Goal: Information Seeking & Learning: Learn about a topic

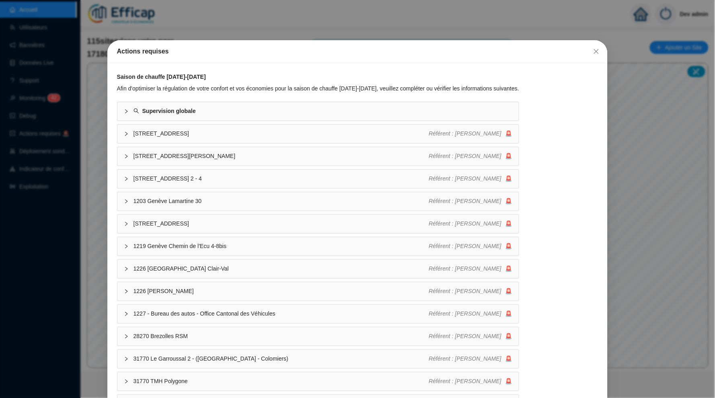
click at [392, 23] on div "Actions requises Saison de chauffe 2025-2026 Afin d'optimiser la régulation de …" at bounding box center [357, 199] width 715 height 398
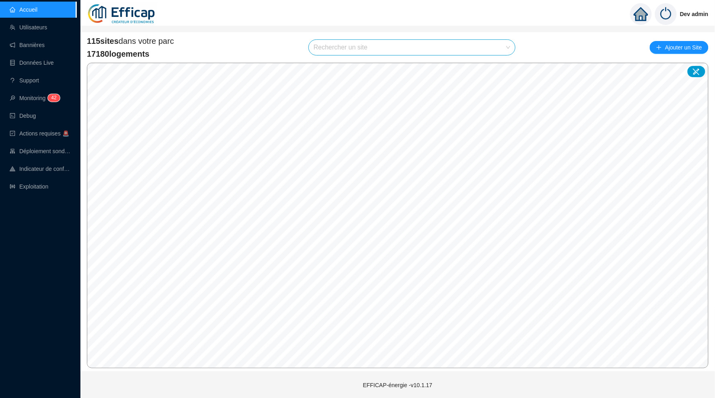
click at [451, 50] on input "search" at bounding box center [408, 47] width 189 height 15
type input "ferd"
click at [504, 66] on div at bounding box center [500, 66] width 18 height 12
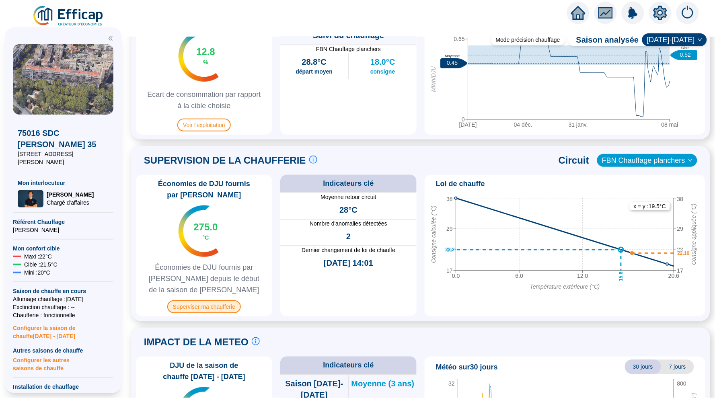
click at [216, 306] on span "Superviser ma chaufferie" at bounding box center [204, 306] width 74 height 13
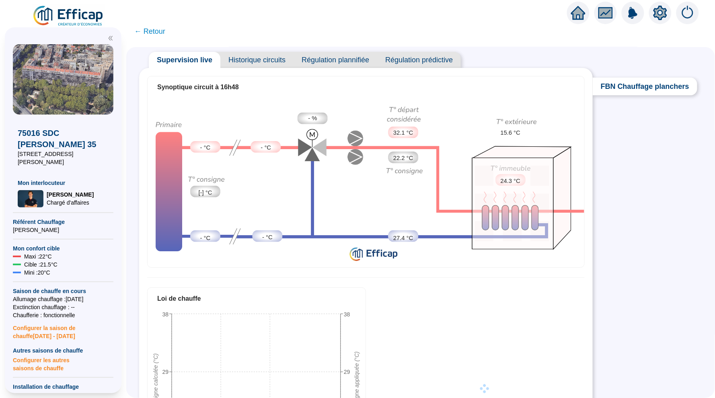
scroll to position [22, 0]
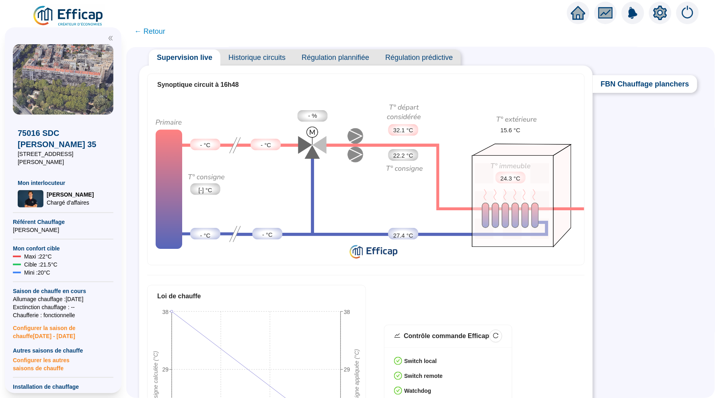
click at [266, 60] on span "Historique circuits" at bounding box center [256, 57] width 73 height 16
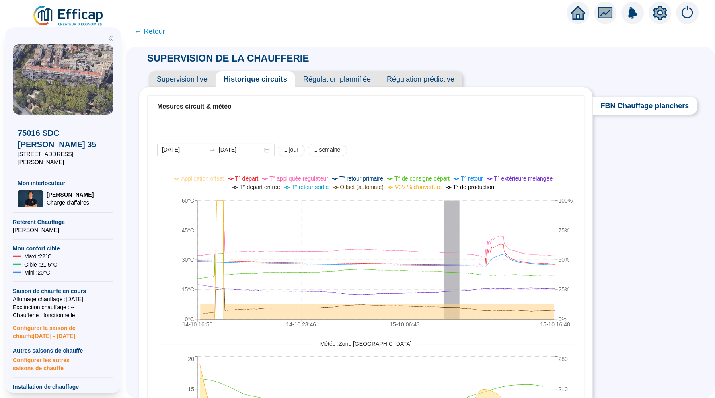
click at [188, 72] on span "Supervision live" at bounding box center [182, 79] width 67 height 16
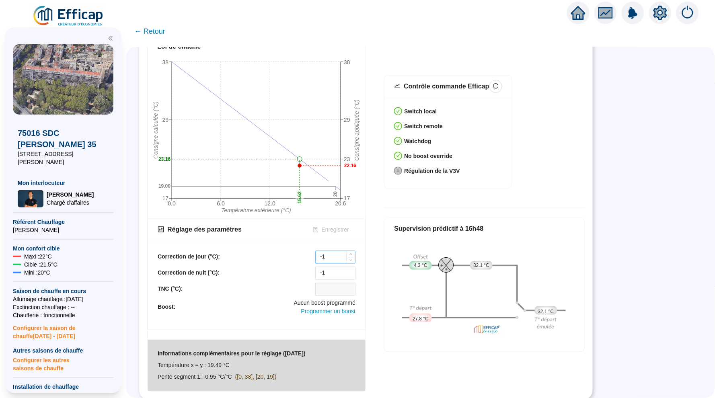
scroll to position [271, 0]
click at [332, 260] on input "-1" at bounding box center [335, 258] width 39 height 12
type input "-"
type input "10"
click at [335, 231] on span "Enregistrer" at bounding box center [335, 230] width 27 height 8
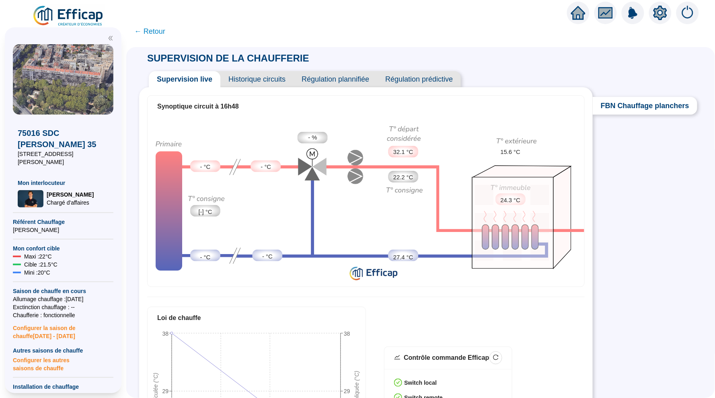
scroll to position [0, 0]
click at [261, 79] on span "Historique circuits" at bounding box center [256, 79] width 73 height 16
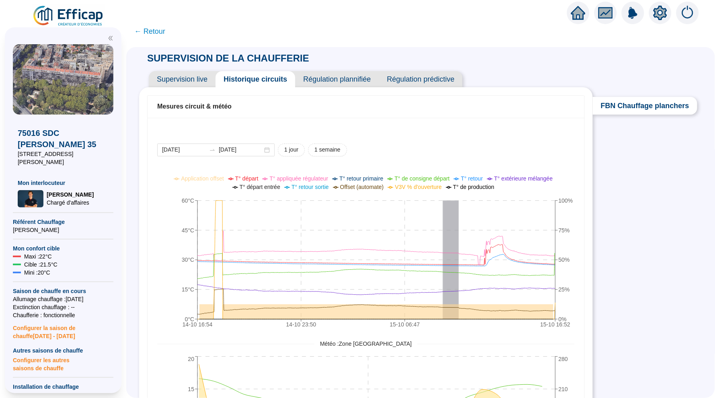
click at [658, 20] on icon "setting" at bounding box center [660, 13] width 14 height 14
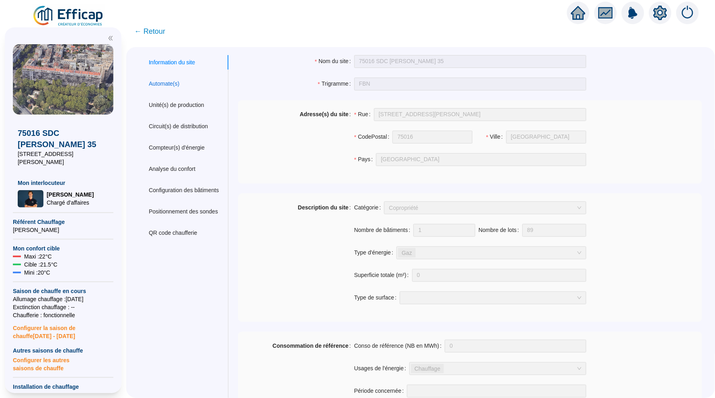
click at [179, 85] on div "Automate(s)" at bounding box center [164, 84] width 31 height 8
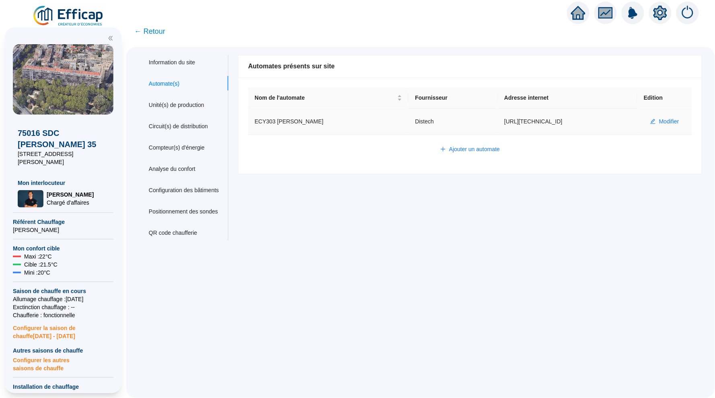
drag, startPoint x: 575, startPoint y: 116, endPoint x: 574, endPoint y: 121, distance: 5.3
click at [574, 121] on td "https://80.15.125.120:5001" at bounding box center [568, 122] width 140 height 26
copy td "https://80.15.125.120:5001"
click at [662, 119] on span "Modifier" at bounding box center [669, 121] width 20 height 8
type input "ECY303 Ferdinand Buisson"
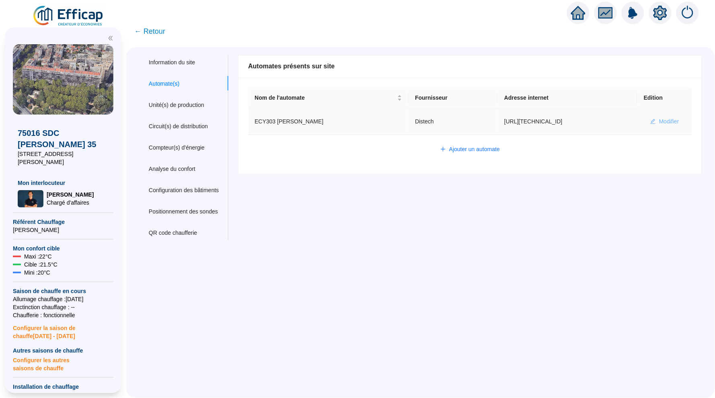
type input "https://80.15.125.120:5001"
type input "admin-efficap"
type input "AV1001"
type input "AV1002"
type input "AV1000"
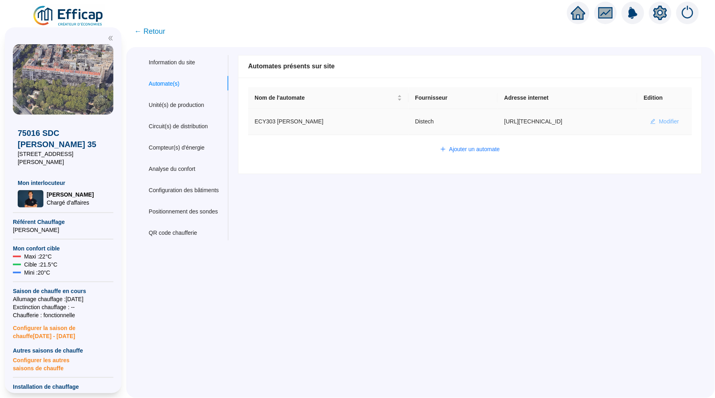
type input "BV1000"
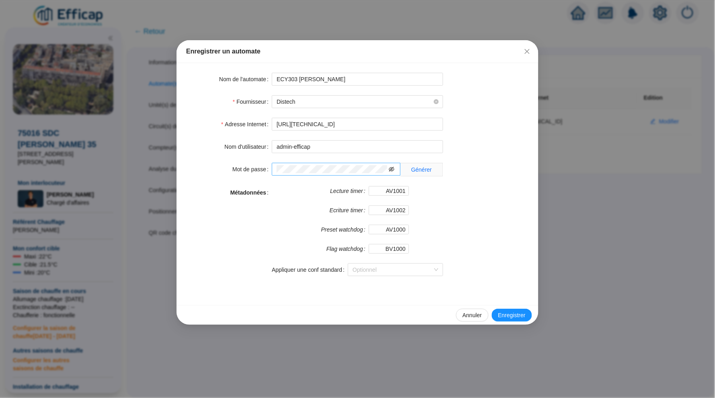
click at [390, 171] on icon "eye-invisible" at bounding box center [392, 169] width 6 height 5
click at [267, 169] on div "Mot de passe Générer" at bounding box center [357, 170] width 343 height 14
click at [529, 51] on icon "close" at bounding box center [527, 51] width 6 height 6
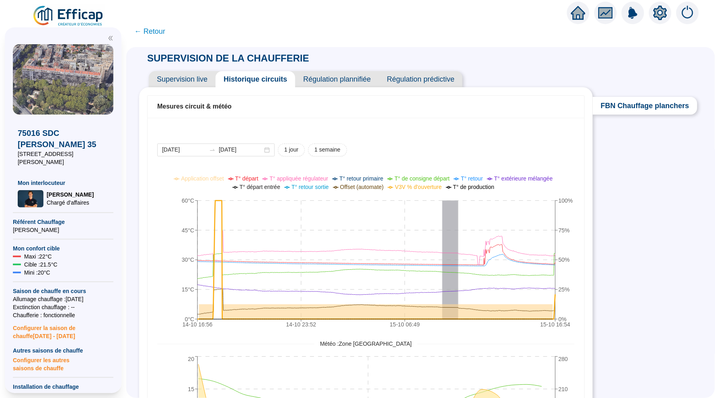
click at [194, 78] on span "Supervision live" at bounding box center [182, 79] width 67 height 16
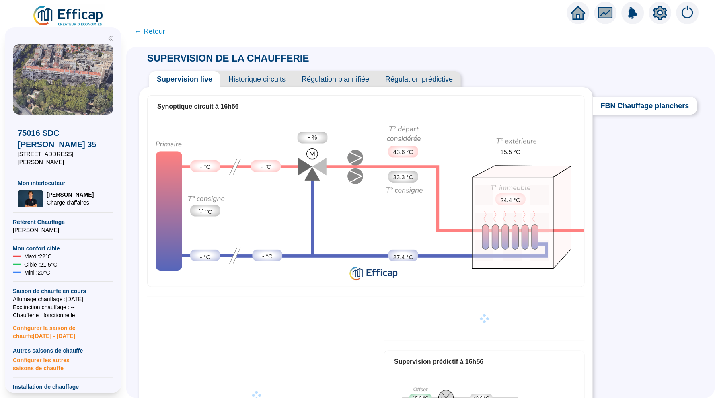
click at [436, 82] on span "Régulation prédictive" at bounding box center [419, 79] width 84 height 16
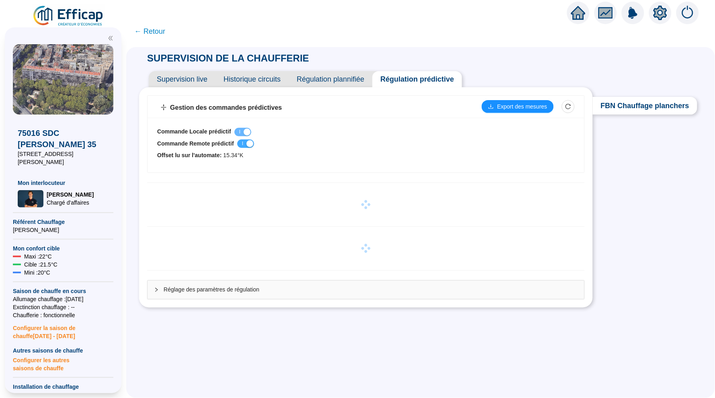
click at [253, 144] on div "button" at bounding box center [250, 143] width 7 height 7
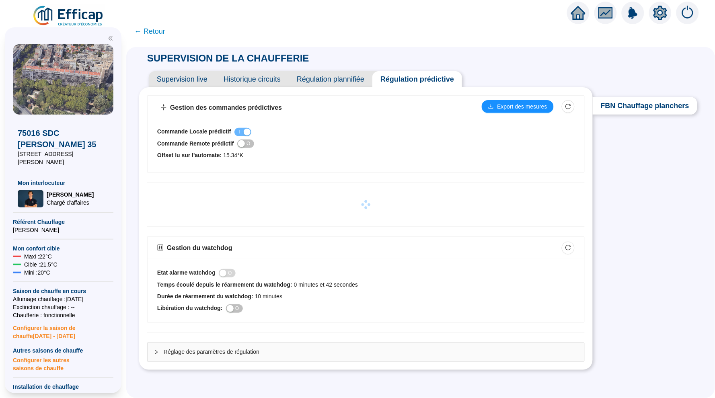
click at [189, 77] on span "Supervision live" at bounding box center [182, 79] width 67 height 16
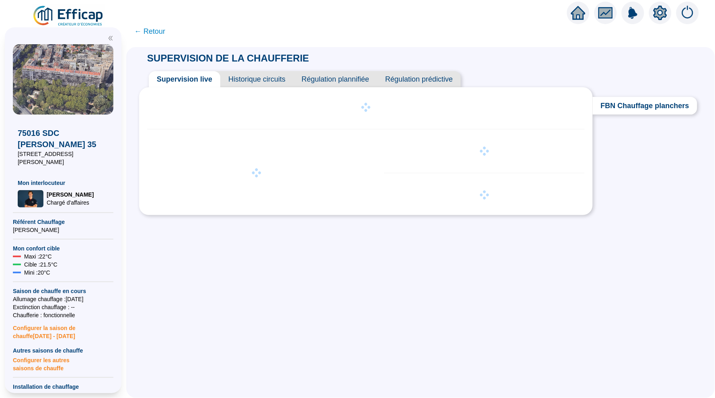
click at [258, 76] on span "Historique circuits" at bounding box center [256, 79] width 73 height 16
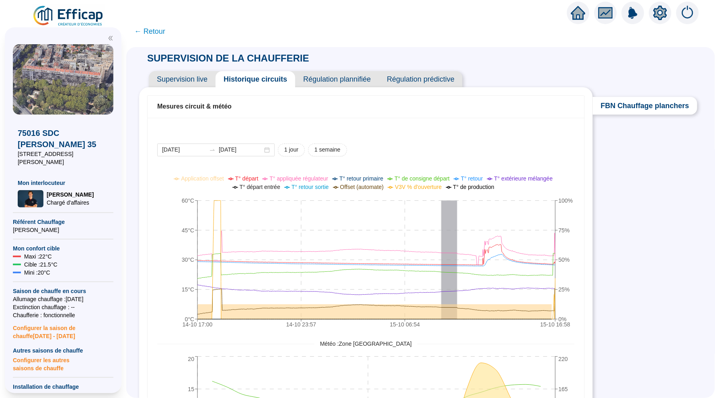
click at [428, 77] on span "Régulation prédictive" at bounding box center [421, 79] width 84 height 16
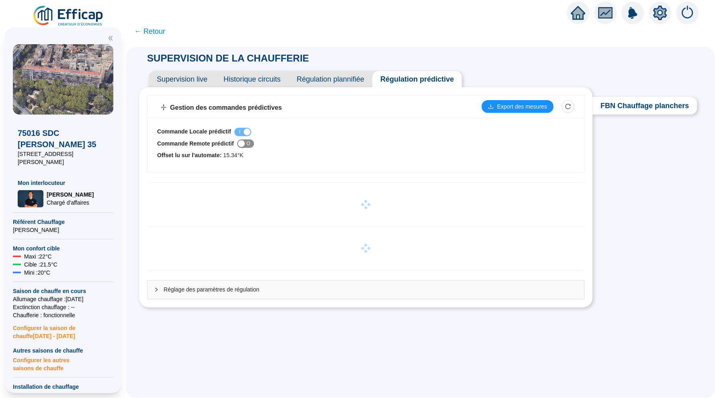
click at [245, 141] on div "button" at bounding box center [241, 143] width 7 height 7
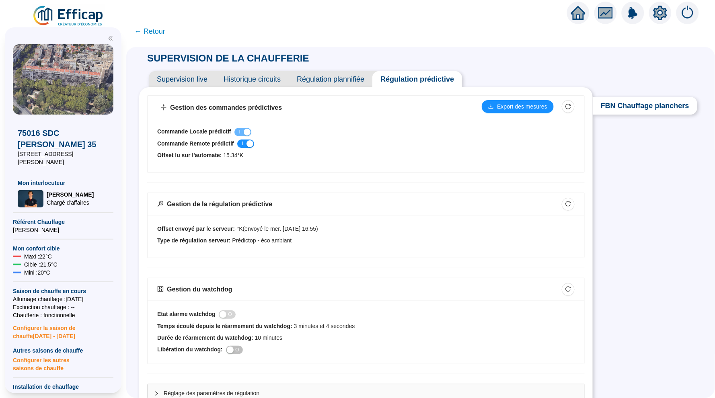
click at [185, 78] on span "Supervision live" at bounding box center [182, 79] width 67 height 16
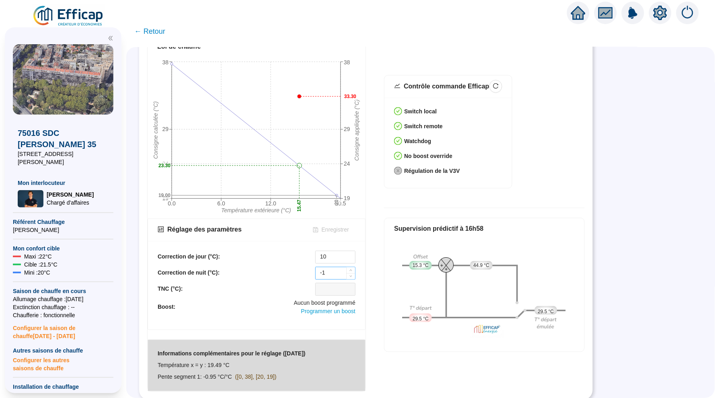
scroll to position [271, 0]
click at [335, 262] on input "10" at bounding box center [335, 258] width 39 height 12
type input "1"
type input "-1"
click at [333, 226] on span "Enregistrer" at bounding box center [335, 230] width 27 height 8
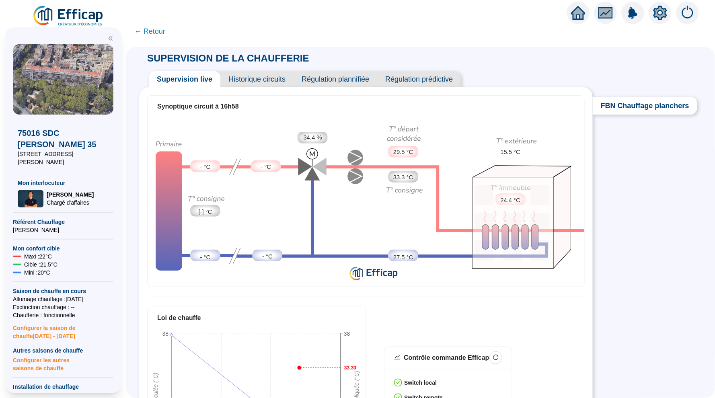
scroll to position [0, 0]
click at [258, 80] on span "Historique circuits" at bounding box center [256, 79] width 73 height 16
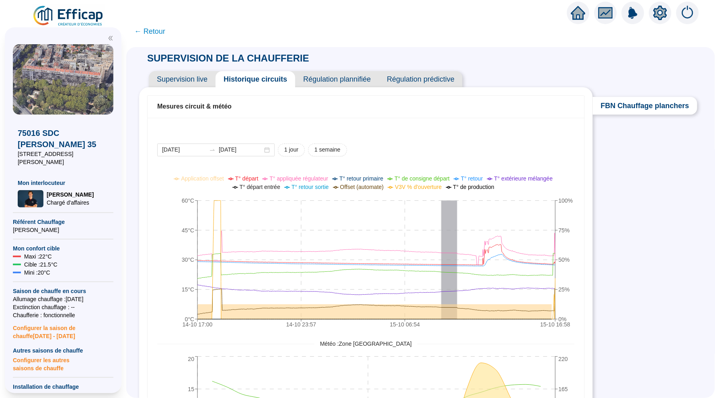
click at [580, 14] on icon "home" at bounding box center [578, 12] width 14 height 11
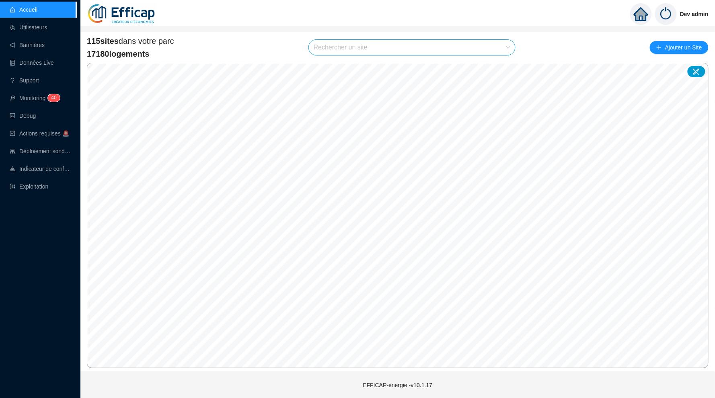
click at [367, 47] on input "search" at bounding box center [408, 47] width 189 height 15
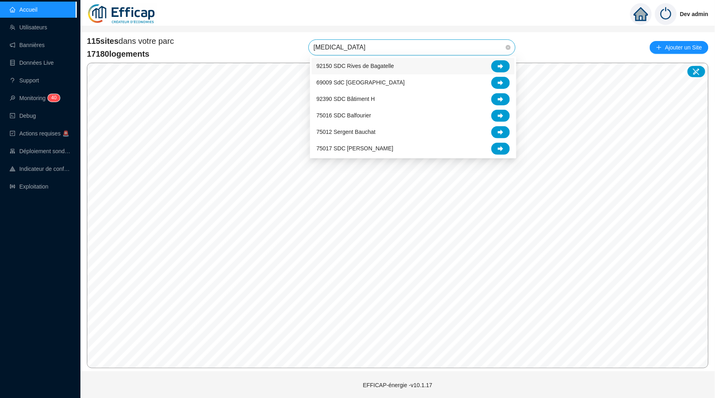
type input "balm"
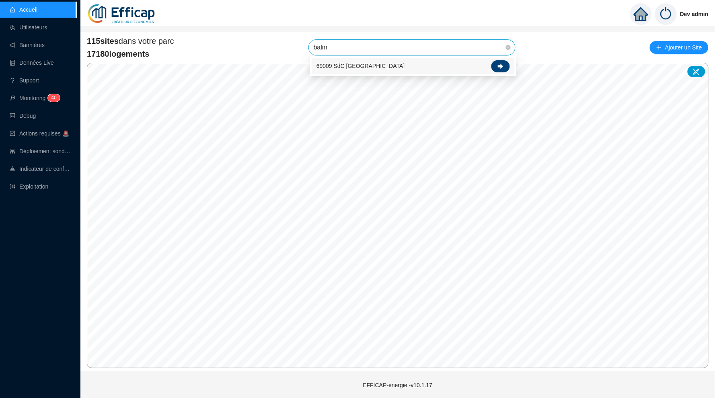
click at [502, 68] on icon at bounding box center [501, 67] width 6 height 6
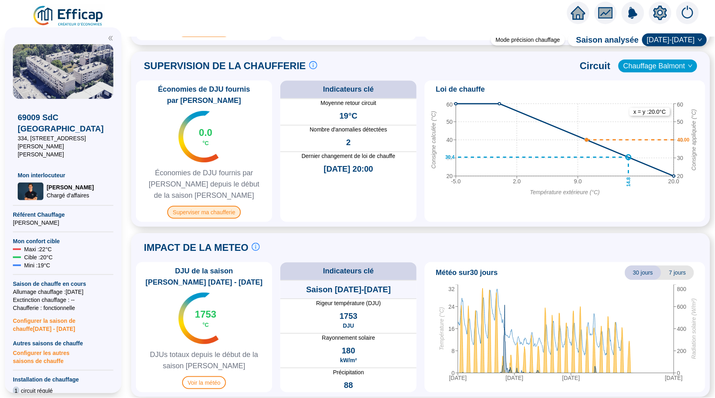
scroll to position [527, 0]
click at [213, 211] on span "Superviser ma chaufferie" at bounding box center [204, 212] width 74 height 13
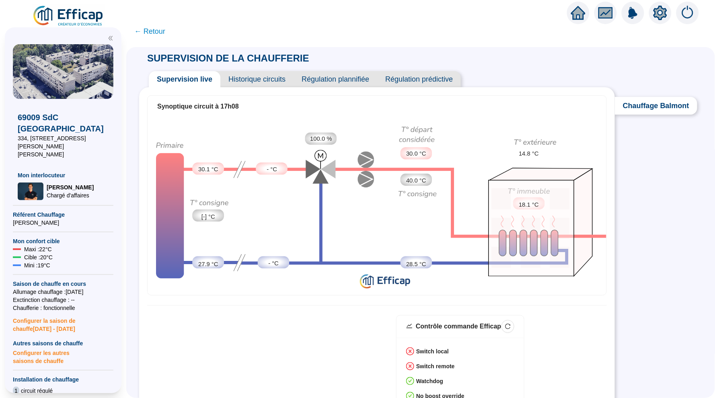
click at [279, 82] on span "Historique circuits" at bounding box center [256, 79] width 73 height 16
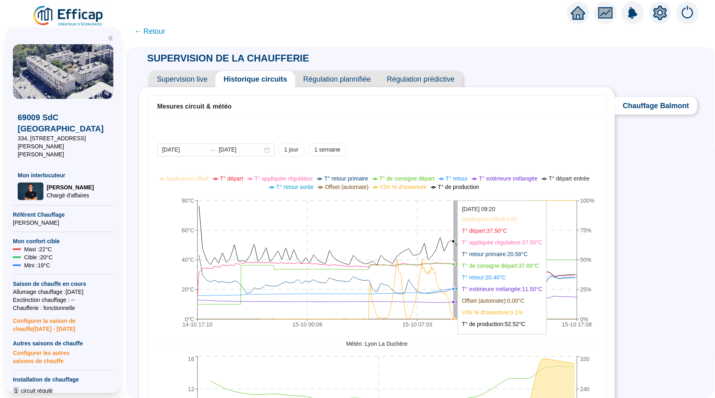
click at [589, 290] on tspan "25%" at bounding box center [585, 289] width 11 height 6
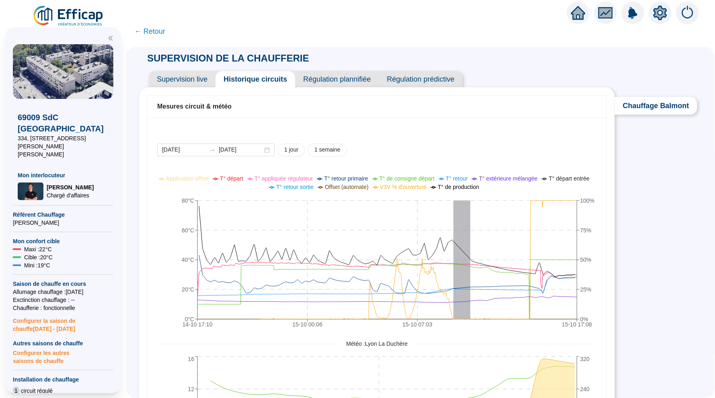
click at [625, 227] on div "SUPERVISION DE LA CHAUFFERIE Supervision live Historique circuits Régulation pl…" at bounding box center [420, 222] width 589 height 351
click at [580, 18] on icon "home" at bounding box center [578, 13] width 14 height 14
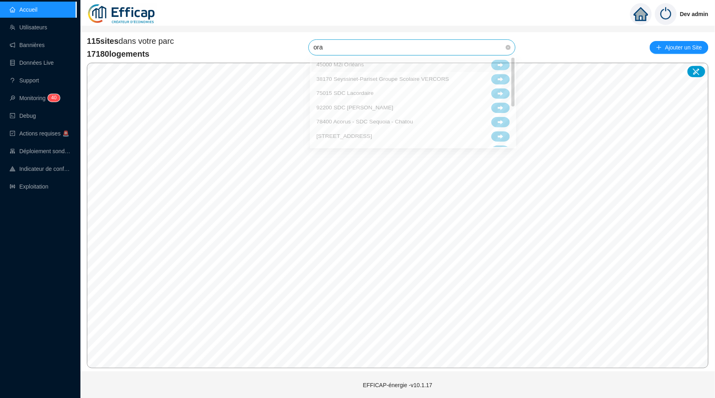
type input "oran"
click at [498, 64] on icon at bounding box center [501, 67] width 6 height 6
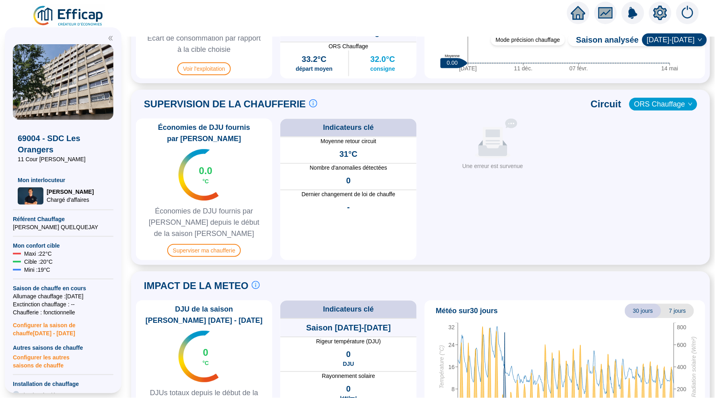
scroll to position [514, 0]
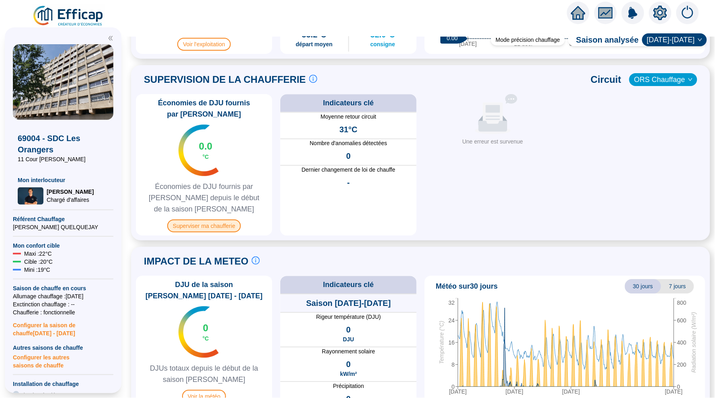
click at [210, 222] on span "Superviser ma chaufferie" at bounding box center [204, 226] width 74 height 13
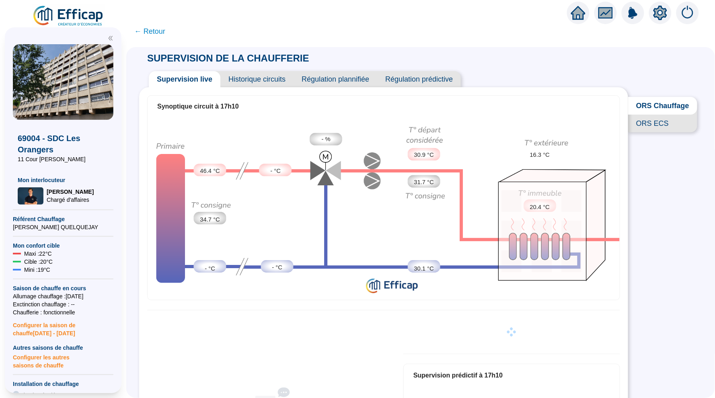
click at [263, 77] on span "Historique circuits" at bounding box center [256, 79] width 73 height 16
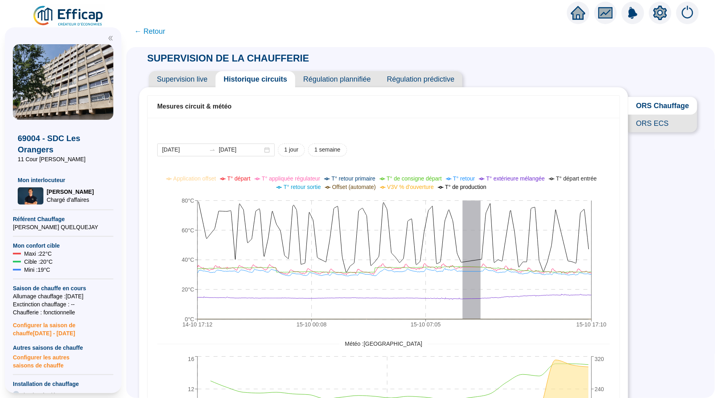
click at [157, 33] on span "← Retour" at bounding box center [149, 31] width 31 height 11
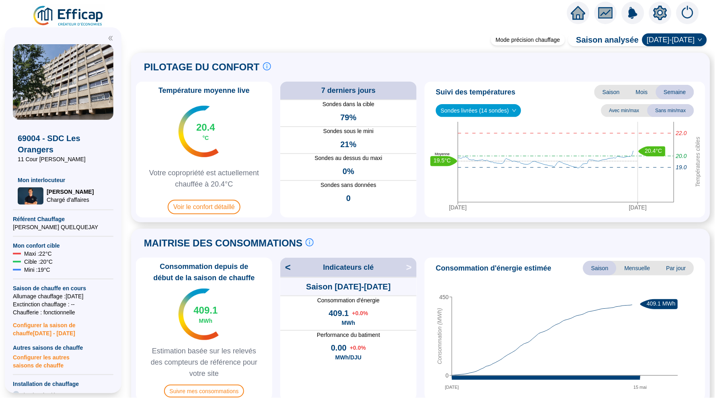
click at [576, 11] on icon "home" at bounding box center [578, 12] width 14 height 11
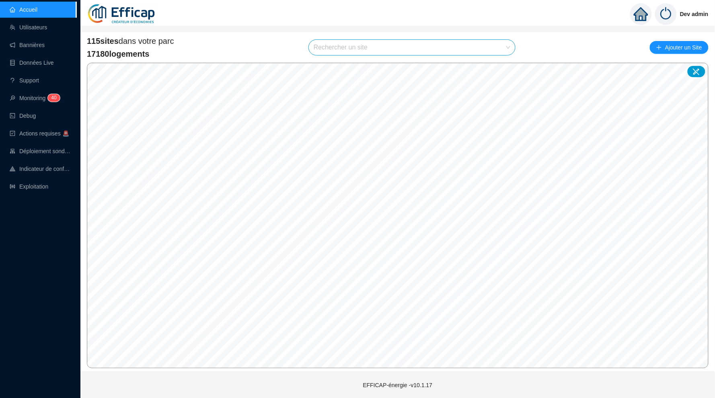
click at [350, 49] on input "search" at bounding box center [408, 47] width 189 height 15
type input "ferd"
click at [505, 63] on div at bounding box center [500, 66] width 18 height 12
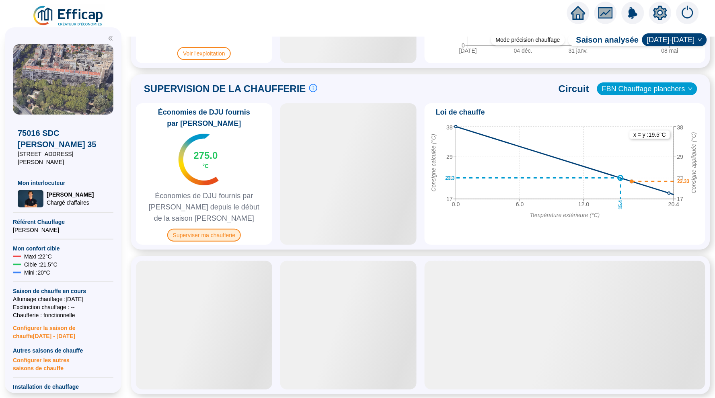
scroll to position [506, 0]
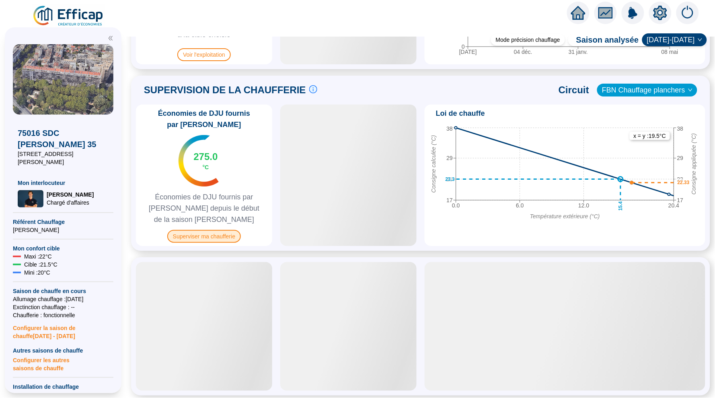
click at [229, 234] on span "Superviser ma chaufferie" at bounding box center [204, 236] width 74 height 13
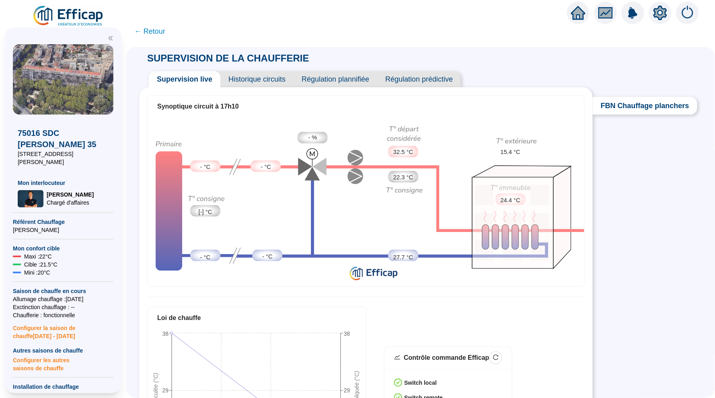
click at [272, 78] on span "Historique circuits" at bounding box center [256, 79] width 73 height 16
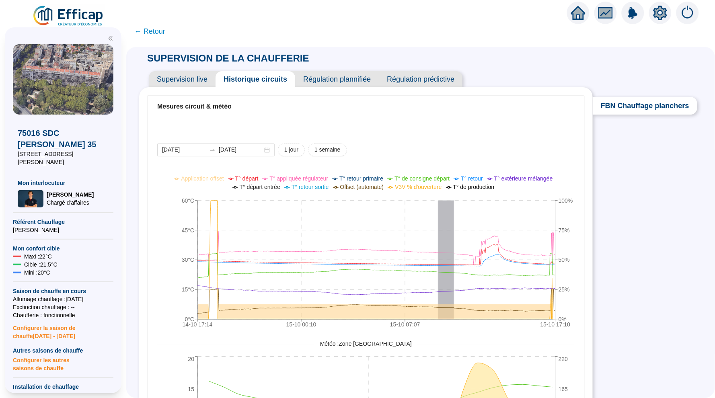
click at [144, 27] on span "← Retour" at bounding box center [149, 31] width 31 height 11
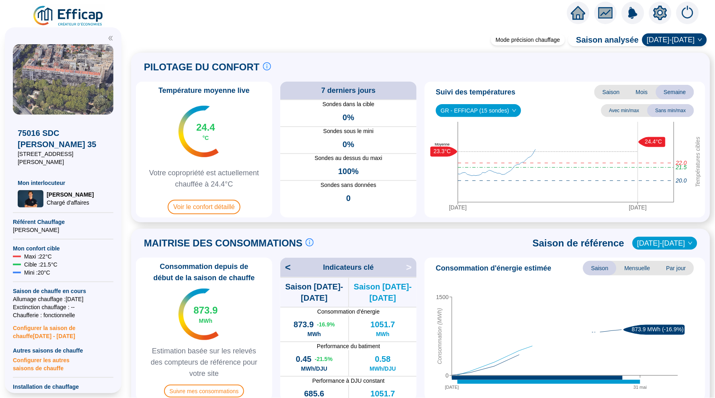
click at [574, 9] on icon "home" at bounding box center [578, 13] width 14 height 14
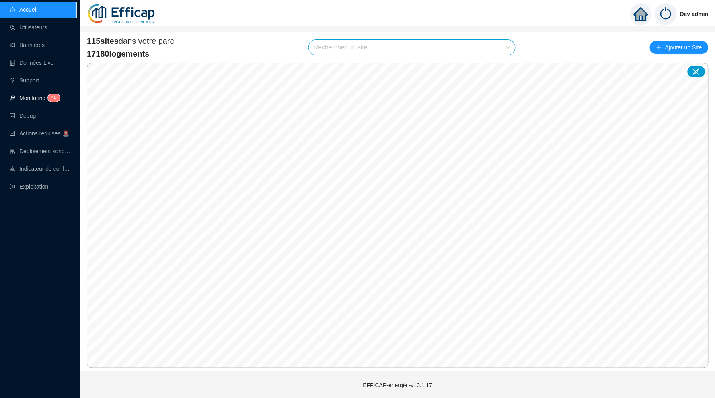
click at [40, 97] on link "Monitoring 4 0" at bounding box center [34, 98] width 48 height 6
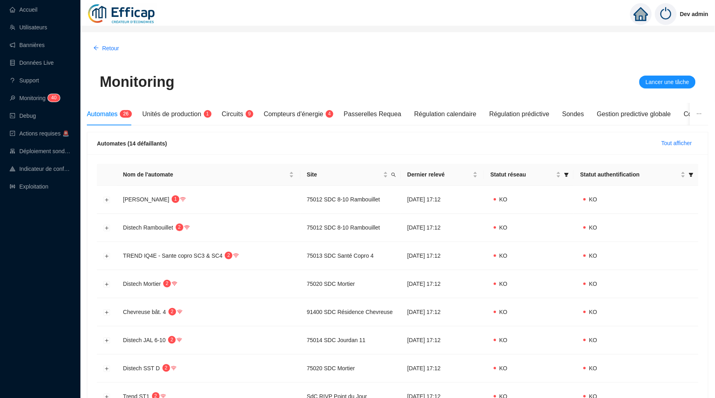
click at [28, 195] on ul "Accueil Utilisateurs Bannières Données Live Support Monitoring 4 0 Debug Action…" at bounding box center [38, 98] width 76 height 196
click at [33, 183] on link "Exploitation" at bounding box center [29, 186] width 39 height 6
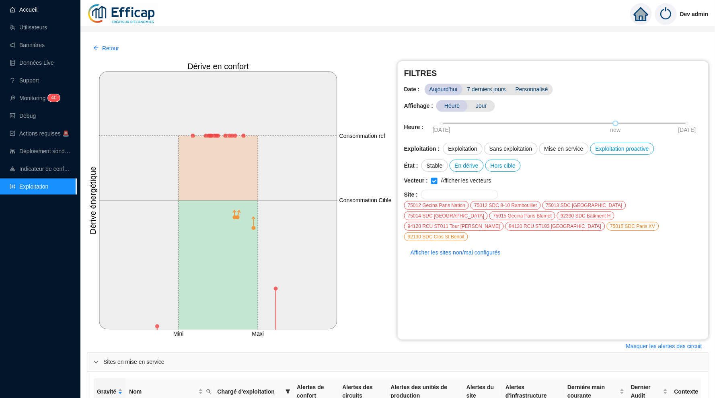
click at [31, 6] on link "Accueil" at bounding box center [24, 9] width 28 height 6
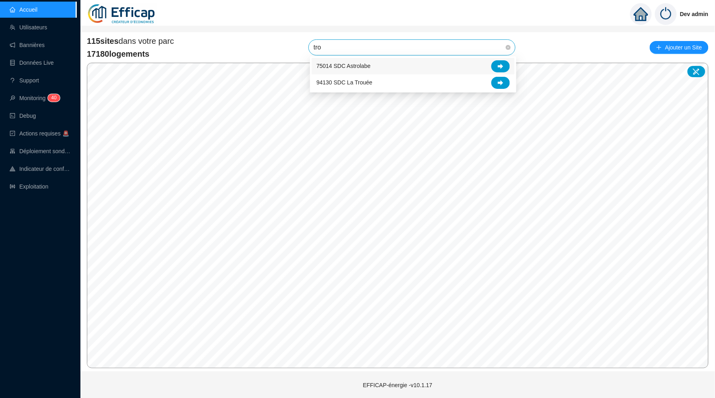
type input "trou"
click at [505, 65] on div at bounding box center [500, 66] width 18 height 12
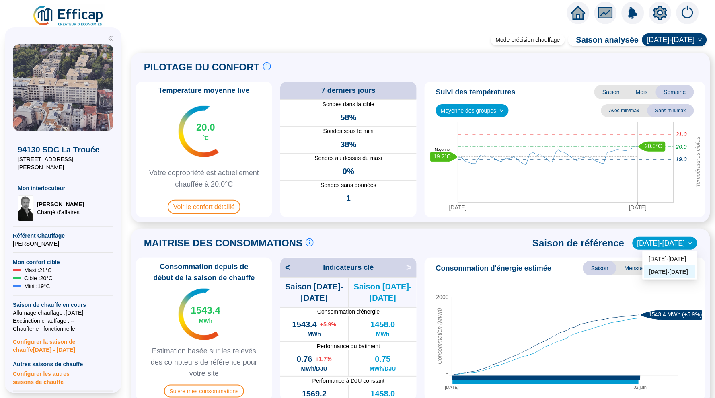
click at [663, 240] on span "[DATE]-[DATE]" at bounding box center [664, 243] width 55 height 12
click at [672, 258] on div "[DATE]-[DATE]" at bounding box center [670, 259] width 42 height 8
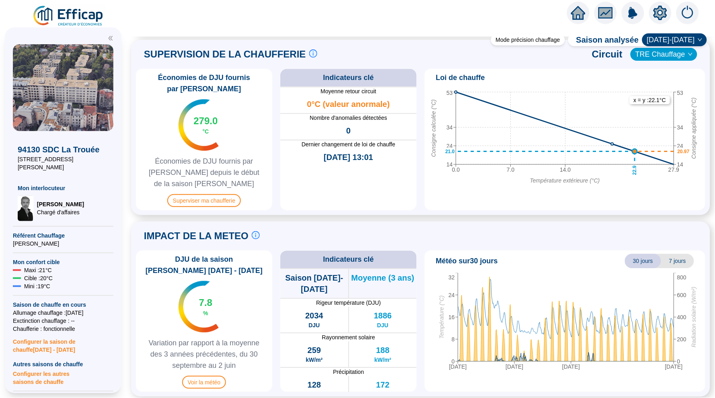
scroll to position [538, 0]
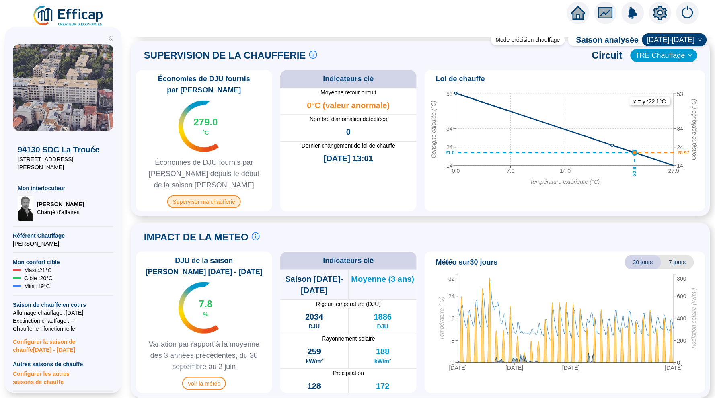
click at [197, 197] on span "Superviser ma chaufferie" at bounding box center [204, 201] width 74 height 13
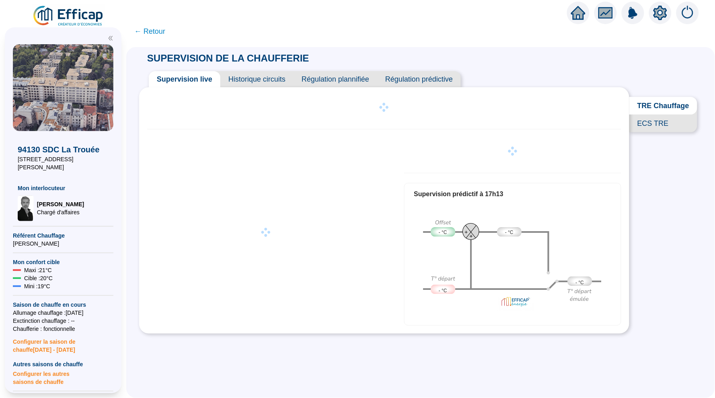
click at [269, 79] on span "Historique circuits" at bounding box center [256, 79] width 73 height 16
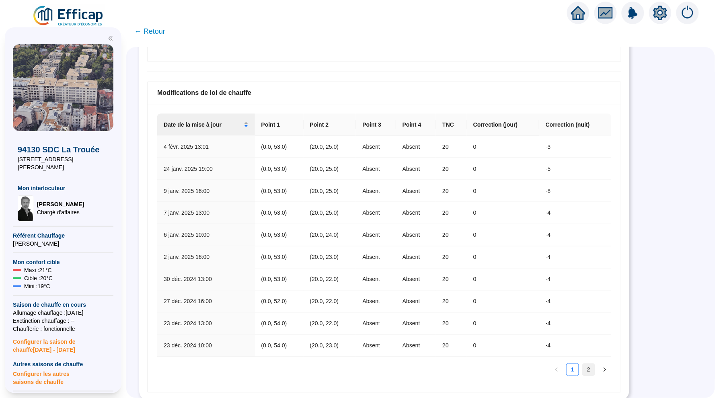
click at [594, 372] on link "2" at bounding box center [589, 370] width 12 height 12
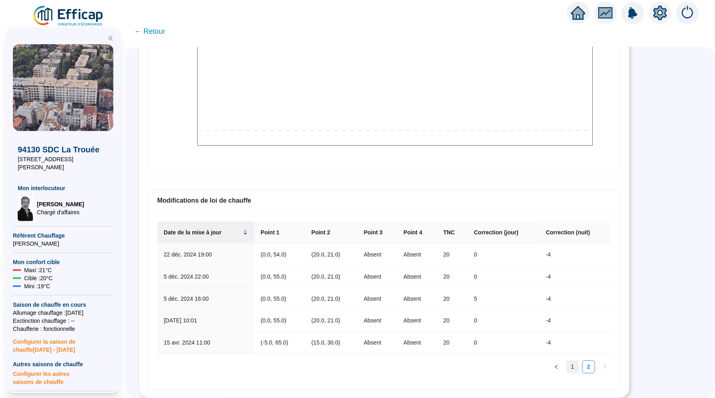
click at [571, 361] on link "1" at bounding box center [573, 367] width 12 height 12
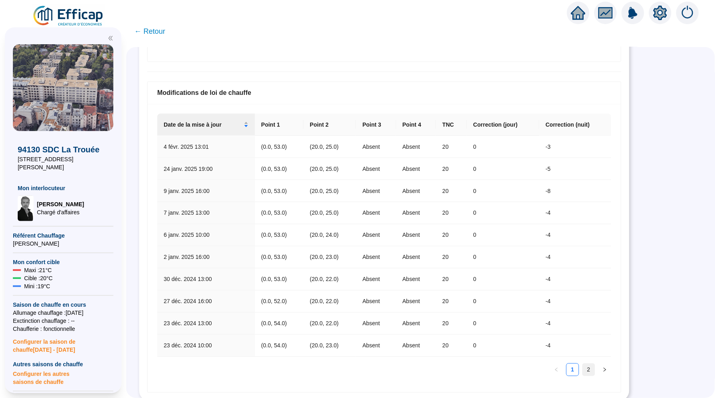
click at [588, 366] on link "2" at bounding box center [589, 370] width 12 height 12
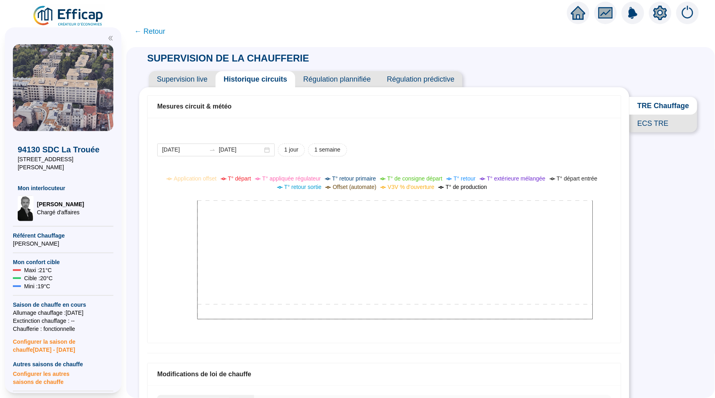
click at [148, 35] on span "← Retour" at bounding box center [149, 31] width 31 height 11
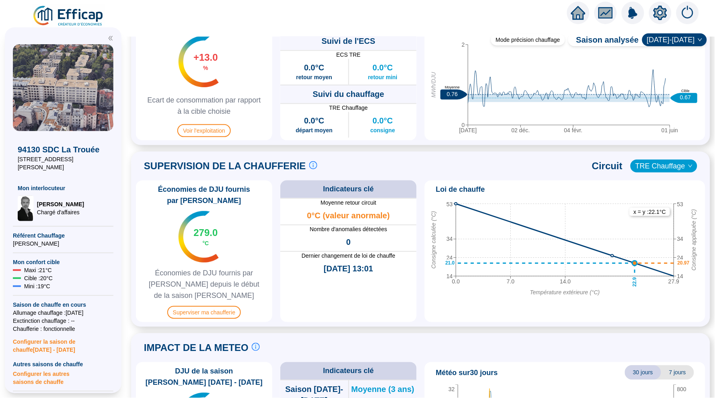
scroll to position [389, 0]
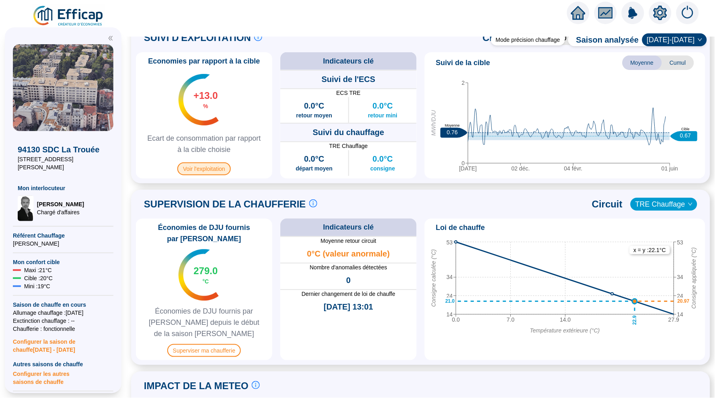
click at [219, 172] on span "Voir l'exploitation" at bounding box center [203, 168] width 53 height 13
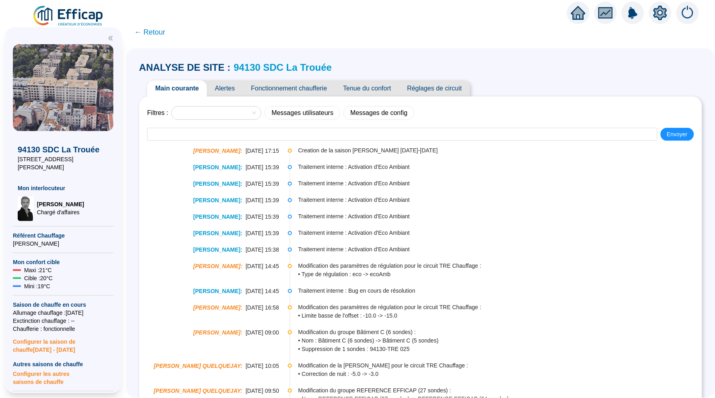
click at [364, 84] on span "Tenue du confort" at bounding box center [367, 88] width 64 height 16
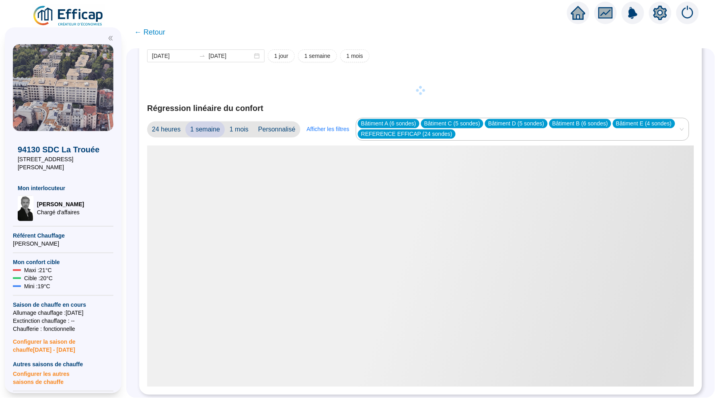
scroll to position [16, 0]
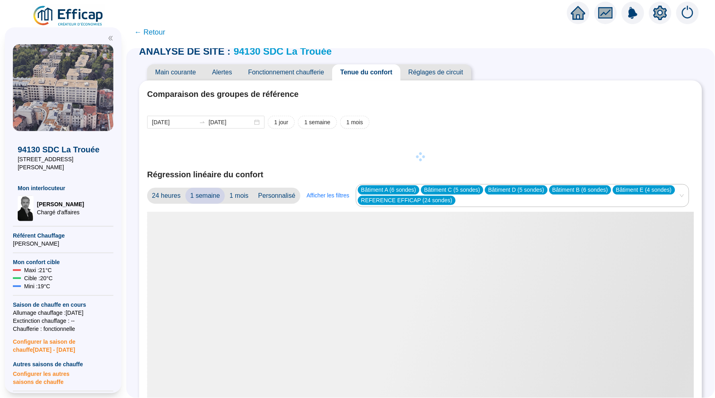
click at [428, 73] on span "Réglages de circuit" at bounding box center [436, 72] width 71 height 16
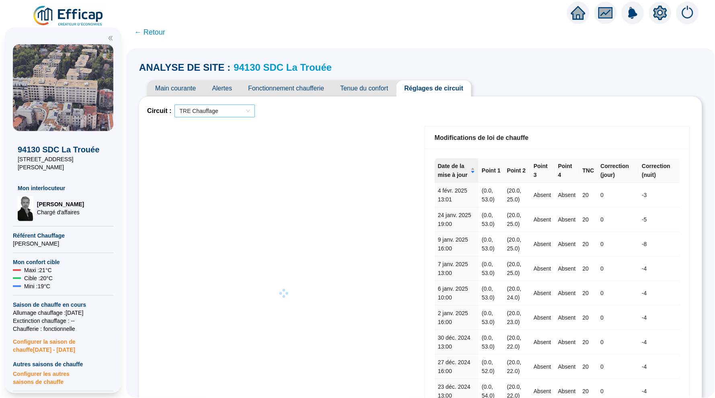
click at [239, 109] on span "TRE Chauffage" at bounding box center [214, 111] width 71 height 12
click at [286, 112] on div "Circuit : TRE Chauffage" at bounding box center [420, 111] width 547 height 13
click at [280, 109] on div "Circuit : TRE Chauffage" at bounding box center [420, 111] width 547 height 13
click at [312, 109] on div "Circuit : TRE Chauffage" at bounding box center [420, 111] width 547 height 13
click at [294, 109] on div "Circuit : TRE Chauffage" at bounding box center [420, 111] width 547 height 13
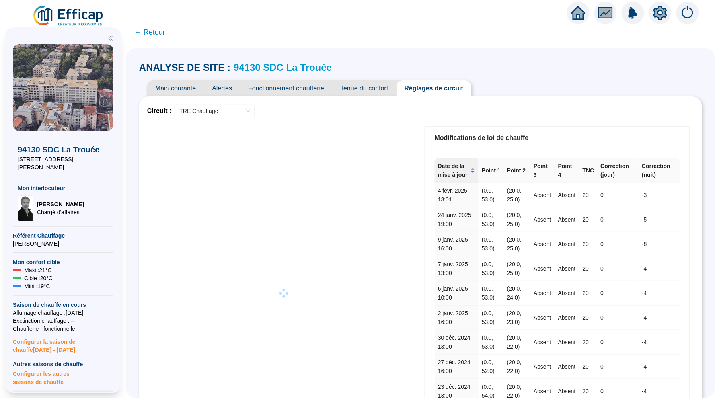
click at [280, 109] on div "Circuit : TRE Chauffage" at bounding box center [420, 111] width 547 height 13
click at [272, 109] on div "Circuit : TRE Chauffage" at bounding box center [420, 111] width 547 height 13
click at [303, 109] on div "Circuit : TRE Chauffage" at bounding box center [420, 111] width 547 height 13
click at [264, 110] on div "Circuit : TRE Chauffage" at bounding box center [420, 111] width 547 height 13
click at [297, 110] on div "Circuit : TRE Chauffage" at bounding box center [420, 111] width 547 height 13
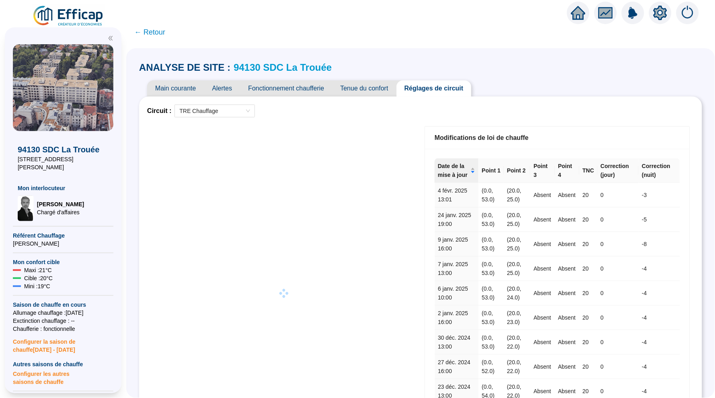
click at [305, 110] on div "Circuit : TRE Chauffage" at bounding box center [420, 111] width 547 height 13
click at [280, 110] on div "Circuit : TRE Chauffage" at bounding box center [420, 111] width 547 height 13
click at [235, 111] on span "TRE Chauffage" at bounding box center [214, 111] width 71 height 12
click at [266, 66] on link "94130 SDC La Trouée" at bounding box center [283, 67] width 98 height 11
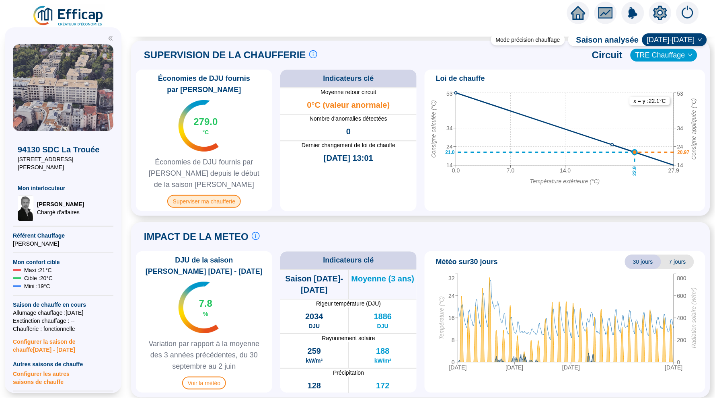
scroll to position [538, 0]
click at [226, 199] on span "Superviser ma chaufferie" at bounding box center [204, 201] width 74 height 13
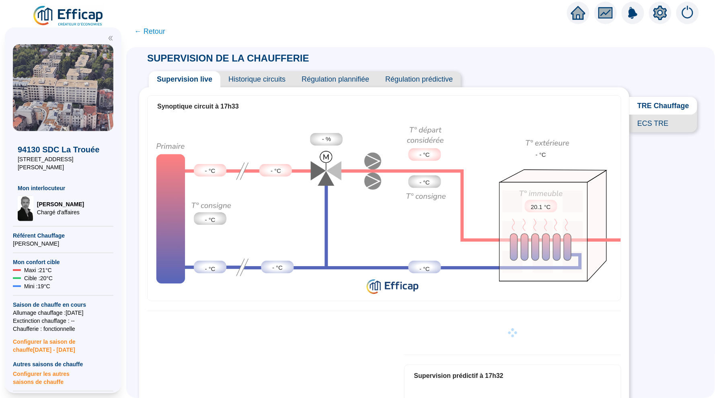
click at [156, 35] on span "← Retour" at bounding box center [149, 31] width 31 height 11
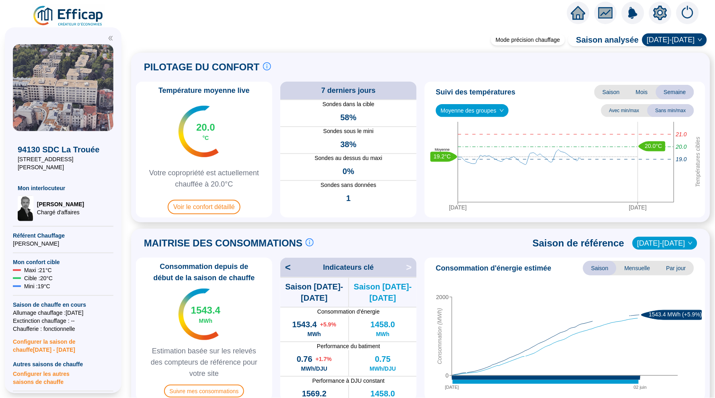
scroll to position [34, 0]
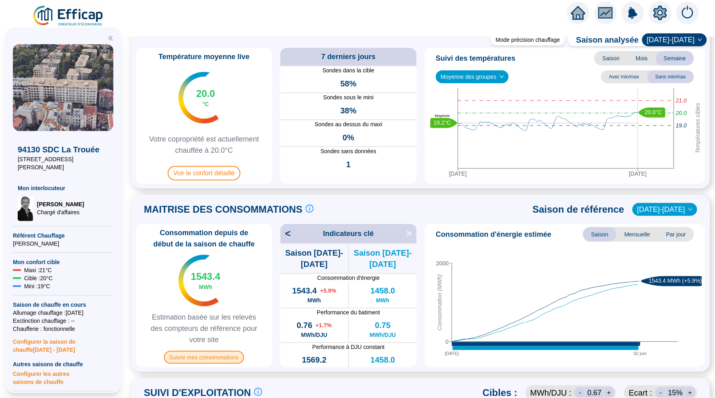
click at [199, 356] on span "Suivre mes consommations" at bounding box center [204, 357] width 80 height 13
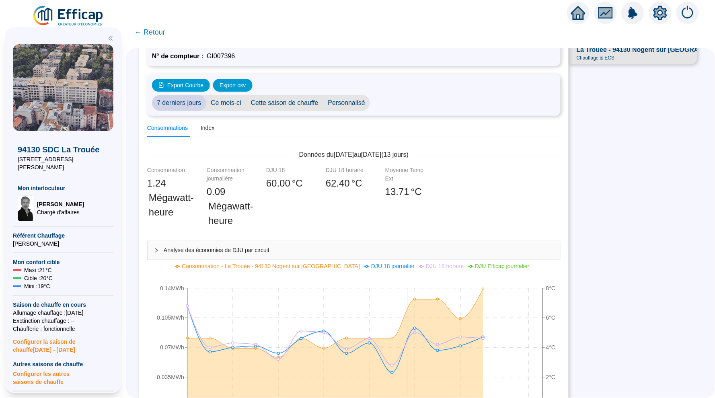
scroll to position [82, 0]
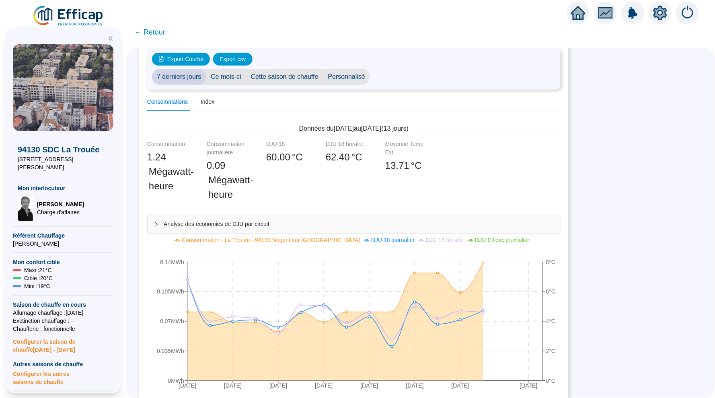
click at [156, 220] on div at bounding box center [159, 224] width 10 height 9
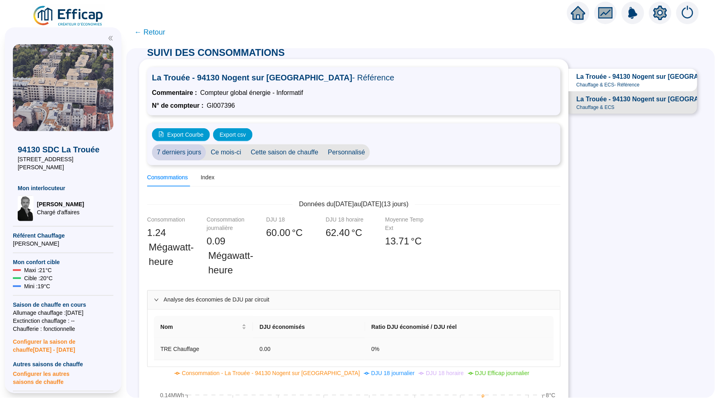
scroll to position [16, 0]
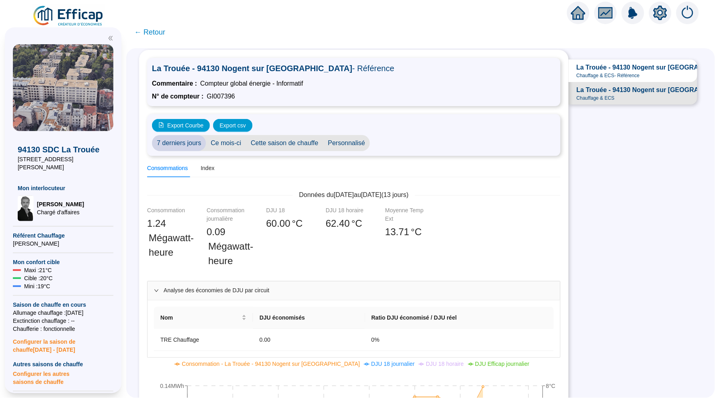
click at [595, 90] on span "La Trouée - 94130 Nogent sur [GEOGRAPHIC_DATA]" at bounding box center [657, 90] width 160 height 10
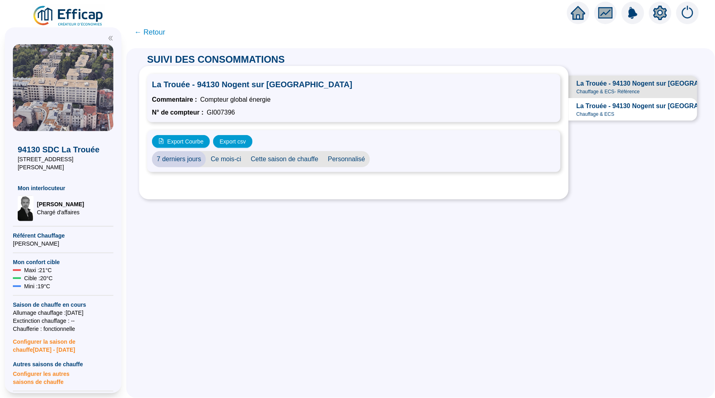
scroll to position [0, 0]
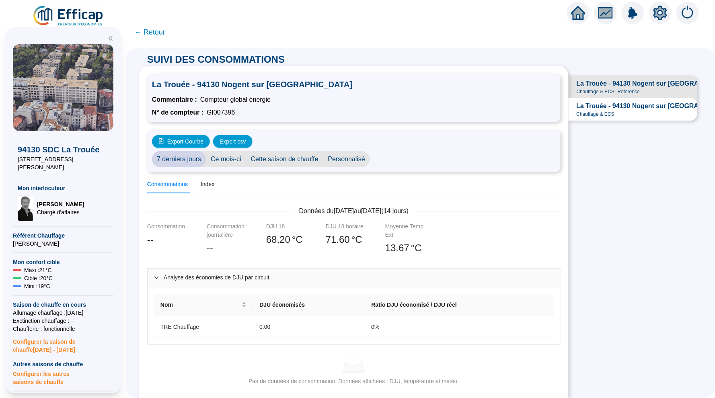
click at [176, 275] on span "Analyse des économies de DJU par circuit" at bounding box center [359, 277] width 390 height 8
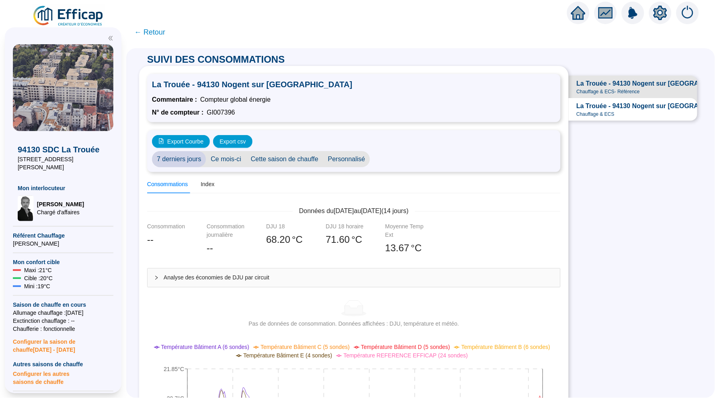
click at [176, 275] on span "Analyse des économies de DJU par circuit" at bounding box center [359, 277] width 390 height 8
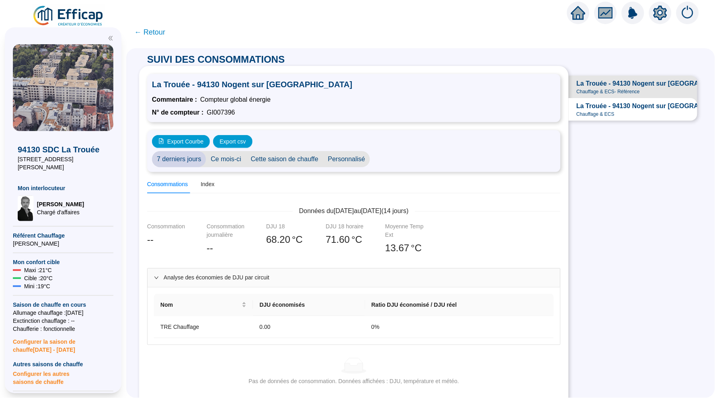
click at [621, 81] on span "La Trouée - 94130 Nogent sur [GEOGRAPHIC_DATA]" at bounding box center [657, 84] width 160 height 10
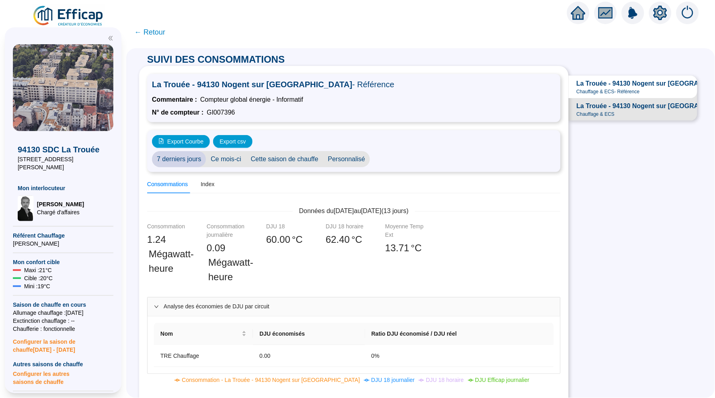
click at [152, 34] on span "← Retour" at bounding box center [149, 32] width 31 height 11
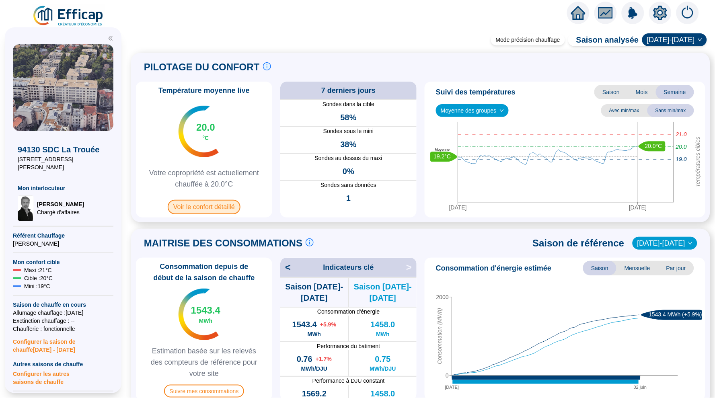
click at [222, 205] on span "Voir le confort détaillé" at bounding box center [204, 207] width 73 height 14
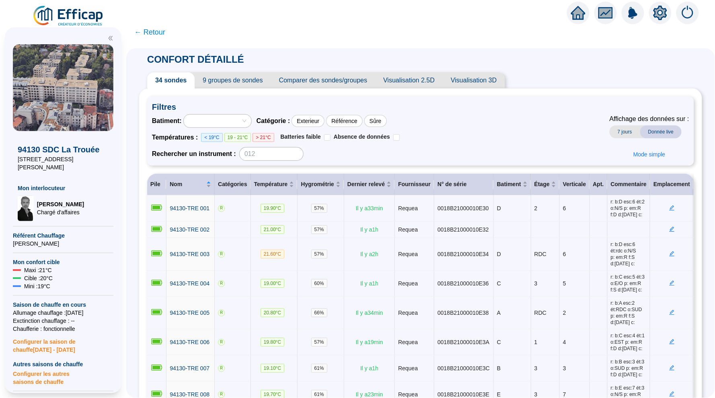
click at [144, 29] on span "← Retour" at bounding box center [149, 32] width 31 height 11
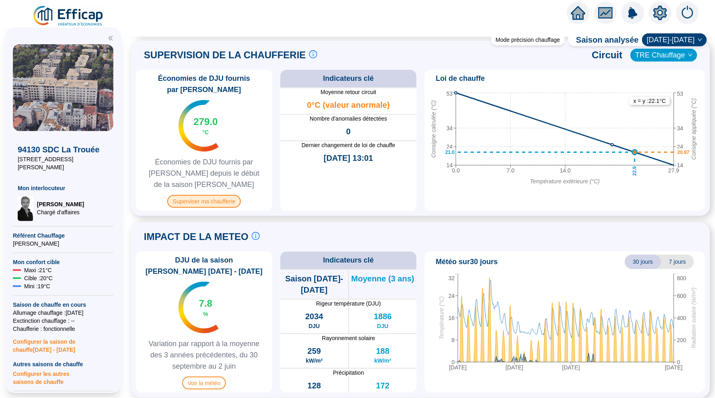
scroll to position [538, 0]
click at [203, 196] on span "Superviser ma chaufferie" at bounding box center [204, 201] width 74 height 13
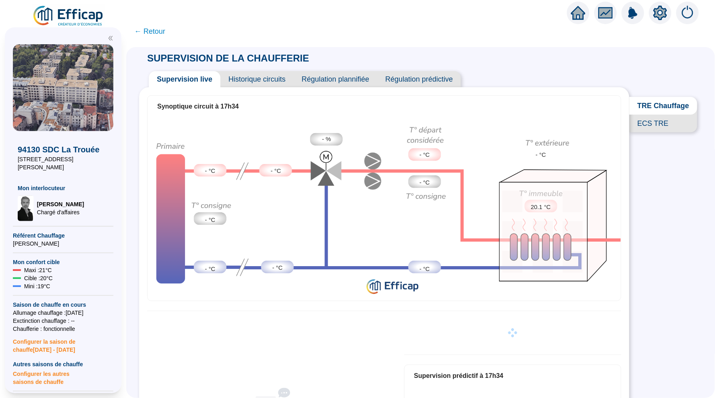
click at [156, 31] on span "← Retour" at bounding box center [149, 31] width 31 height 11
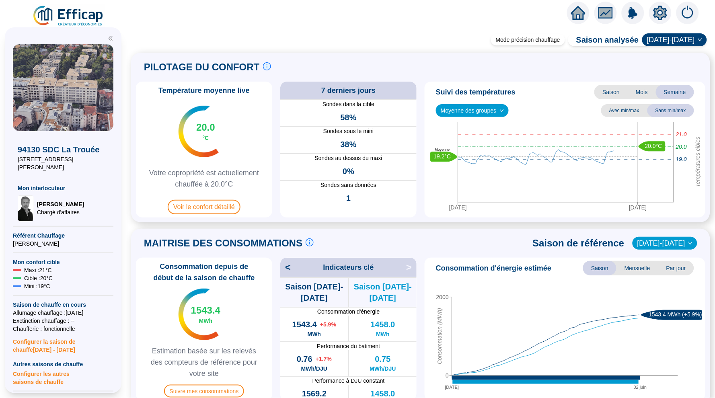
click at [577, 7] on icon "home" at bounding box center [578, 13] width 14 height 14
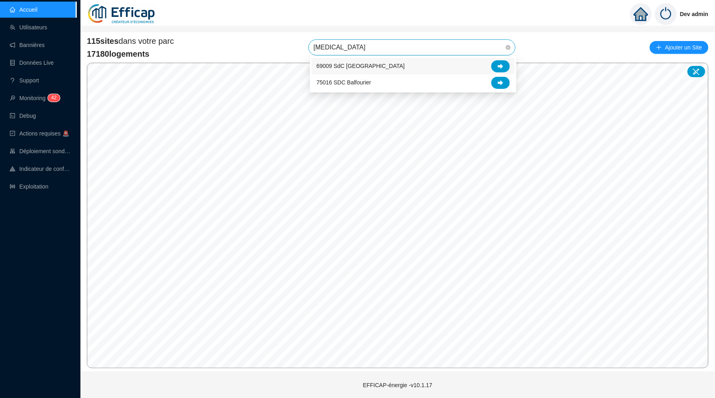
type input "balm"
click at [497, 66] on div at bounding box center [500, 66] width 18 height 12
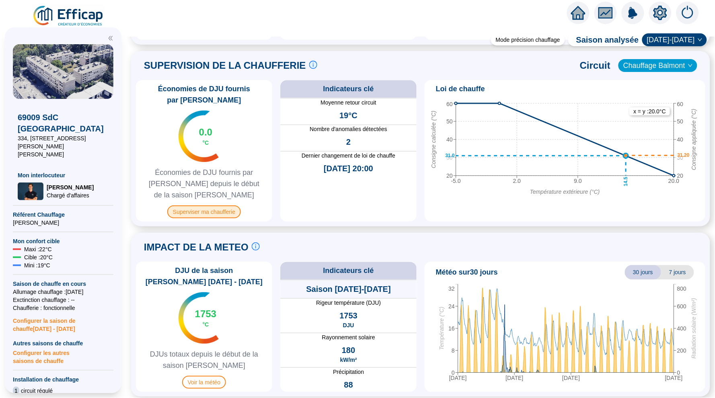
scroll to position [527, 0]
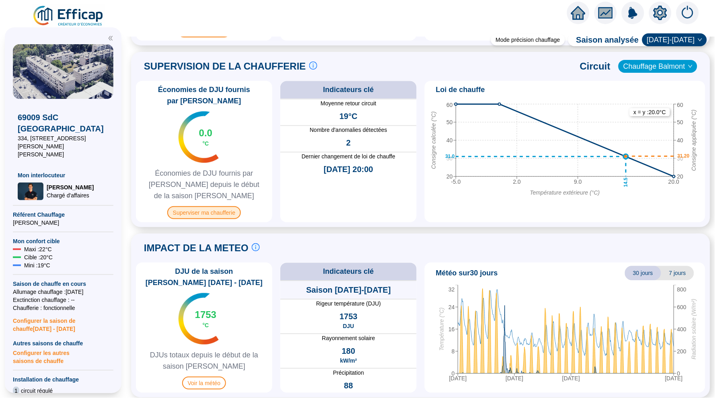
click at [220, 208] on span "Superviser ma chaufferie" at bounding box center [204, 212] width 74 height 13
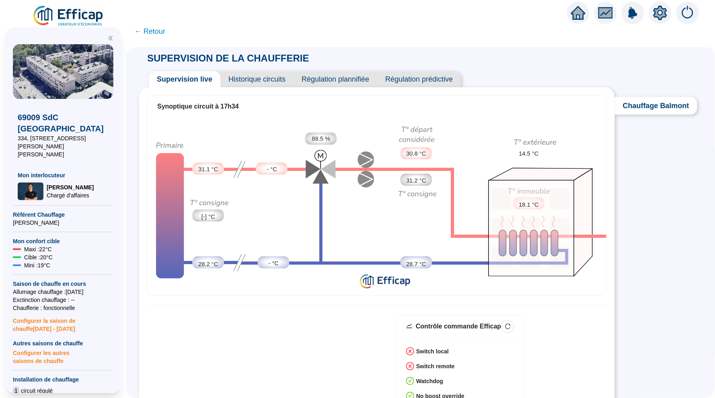
click at [258, 78] on span "Historique circuits" at bounding box center [256, 79] width 73 height 16
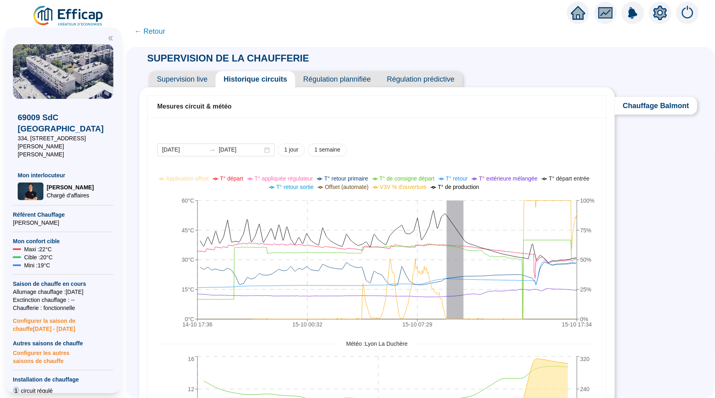
click at [617, 244] on div "SUPERVISION DE LA CHAUFFERIE Supervision live Historique circuits Régulation pl…" at bounding box center [420, 222] width 589 height 351
click at [154, 32] on span "← Retour" at bounding box center [149, 31] width 31 height 11
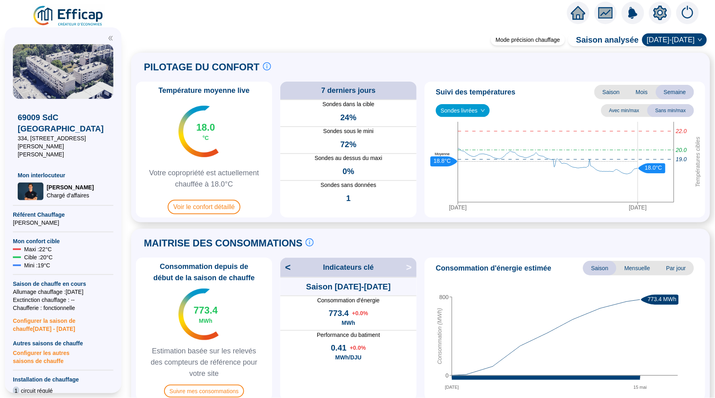
click at [545, 10] on div at bounding box center [357, 11] width 715 height 23
click at [574, 14] on icon "home" at bounding box center [578, 13] width 14 height 14
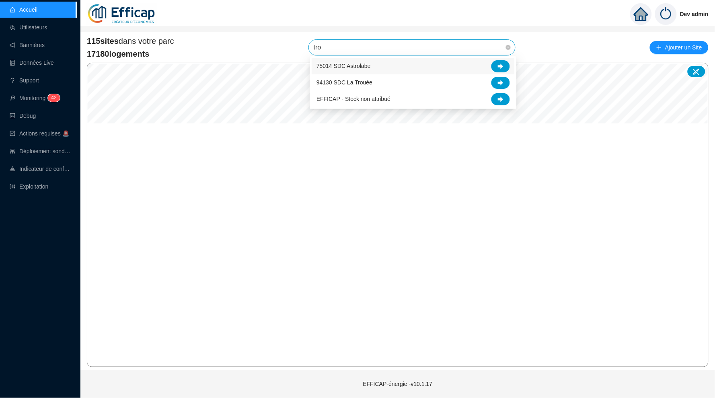
type input "trou"
click at [498, 65] on icon at bounding box center [501, 66] width 6 height 5
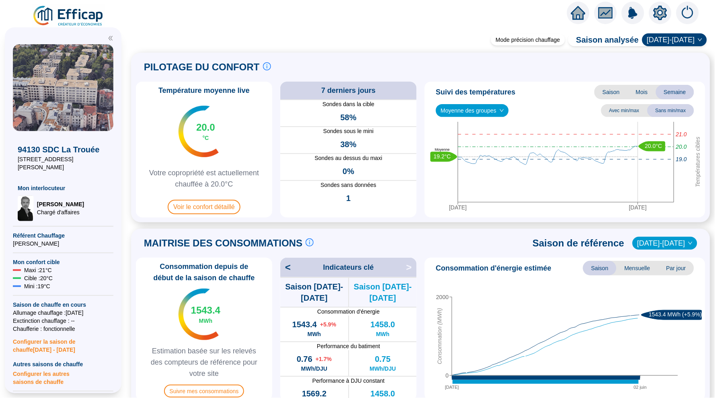
click at [680, 39] on span "[DATE]-[DATE]" at bounding box center [674, 40] width 55 height 12
click at [470, 77] on div "PILOTAGE DU CONFORT Le pilotage du confort est fondamental pour le confort de t…" at bounding box center [420, 138] width 569 height 160
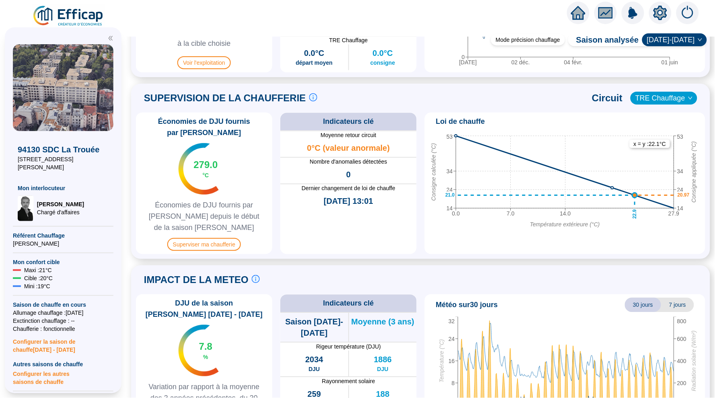
scroll to position [494, 0]
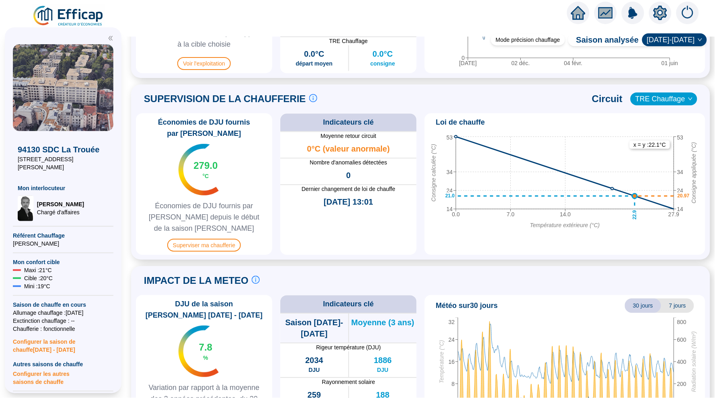
drag, startPoint x: 220, startPoint y: 173, endPoint x: 185, endPoint y: 168, distance: 35.3
click at [185, 167] on div "279.0 °C" at bounding box center [204, 169] width 51 height 51
click at [219, 173] on div "279.0 °C" at bounding box center [204, 169] width 51 height 51
drag, startPoint x: 229, startPoint y: 164, endPoint x: 222, endPoint y: 166, distance: 7.6
click at [222, 166] on div "Économies de DJU fournis par Efficap 279.0 °C Économies de DJU fournis par Effi…" at bounding box center [204, 184] width 136 height 142
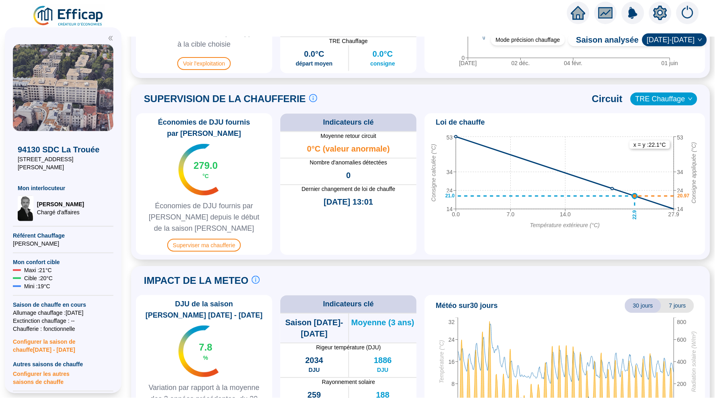
click at [222, 166] on div "279.0 °C" at bounding box center [204, 169] width 51 height 51
click at [216, 246] on span "Superviser ma chaufferie" at bounding box center [204, 245] width 74 height 13
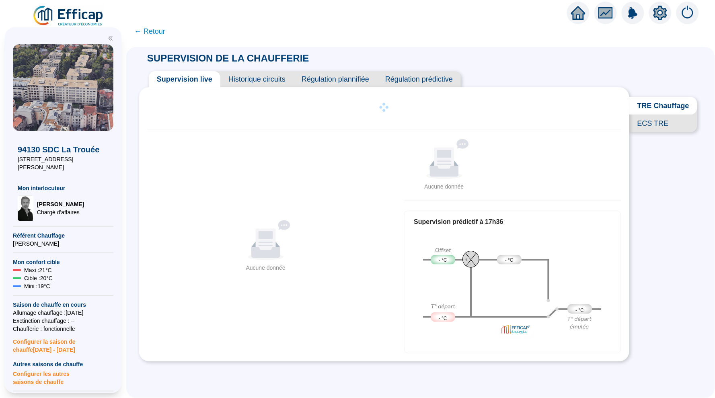
click at [160, 27] on span "← Retour" at bounding box center [149, 31] width 31 height 11
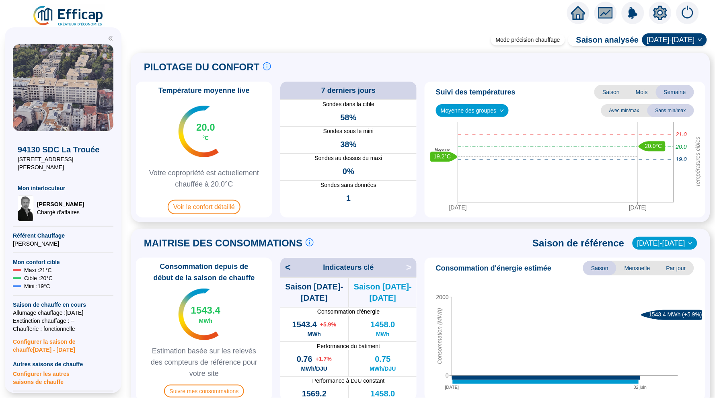
drag, startPoint x: 160, startPoint y: 27, endPoint x: 215, endPoint y: 52, distance: 60.5
click at [156, 39] on div "Mode précision chauffage Saison analysée 2024-2025 PILOTAGE DU CONFORT Le pilot…" at bounding box center [420, 218] width 589 height 362
click at [156, 31] on div "Mode précision chauffage Saison analysée 2024-2025 PILOTAGE DU CONFORT Le pilot…" at bounding box center [420, 211] width 589 height 376
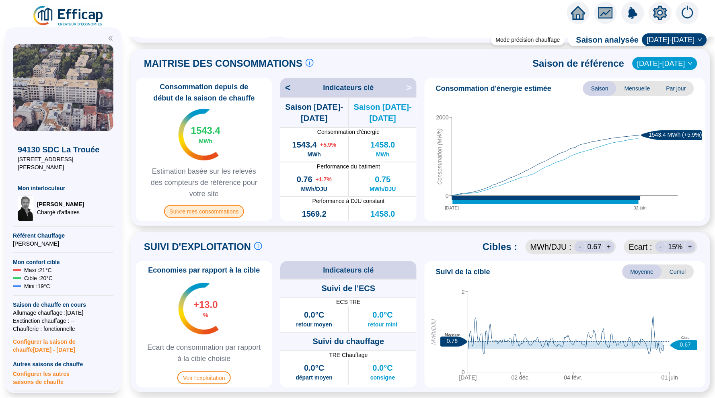
click at [203, 207] on span "Suivre mes consommations" at bounding box center [204, 211] width 80 height 13
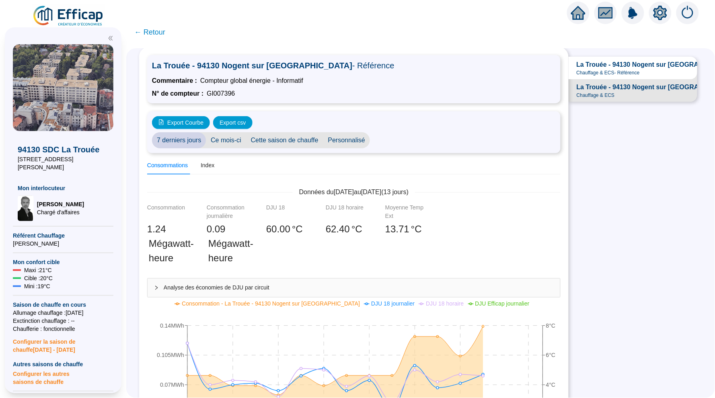
scroll to position [19, 0]
click at [304, 138] on span "Cette saison de chauffe" at bounding box center [284, 140] width 77 height 16
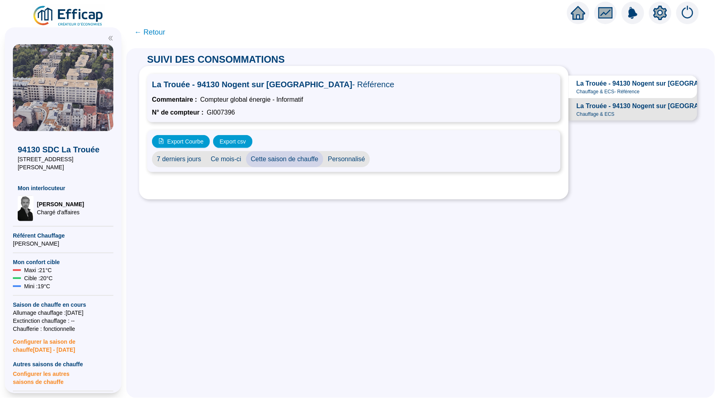
scroll to position [0, 0]
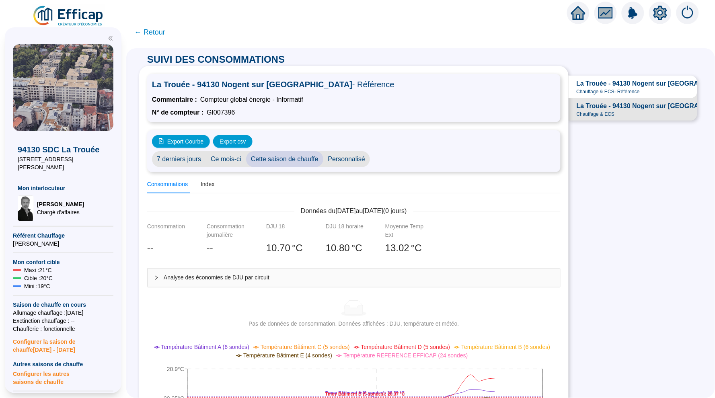
click at [181, 270] on div "Analyse des économies de DJU par circuit" at bounding box center [354, 278] width 413 height 18
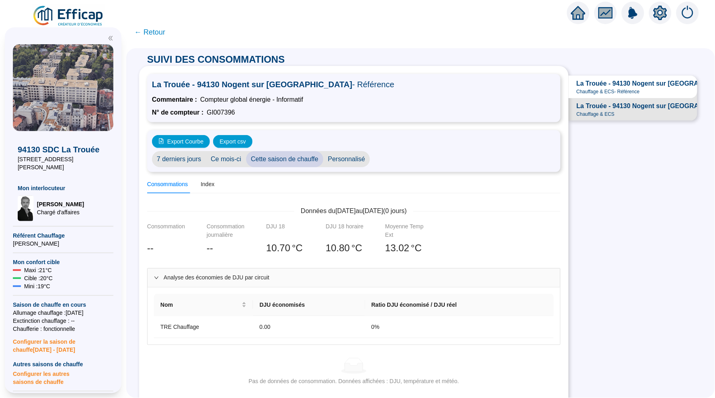
click at [350, 160] on span "Personnalisé" at bounding box center [346, 159] width 47 height 16
click at [396, 155] on input "[DATE]" at bounding box center [397, 159] width 44 height 8
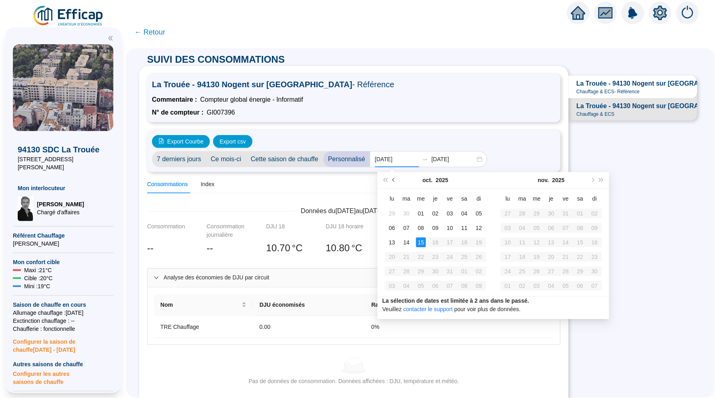
click at [391, 178] on button "Mois précédent (PageUp)" at bounding box center [394, 180] width 9 height 16
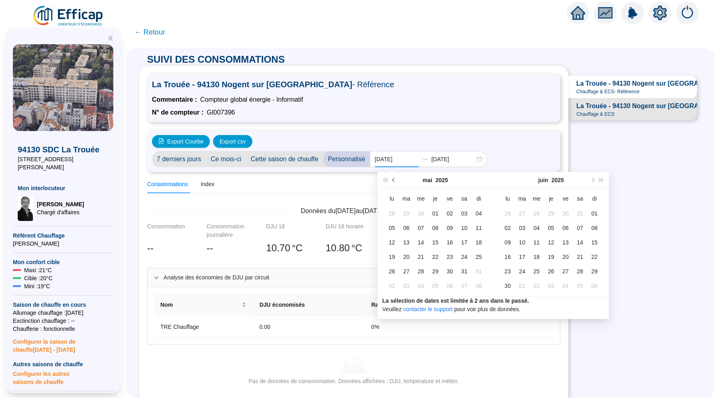
click at [391, 178] on button "Mois précédent (PageUp)" at bounding box center [394, 180] width 9 height 16
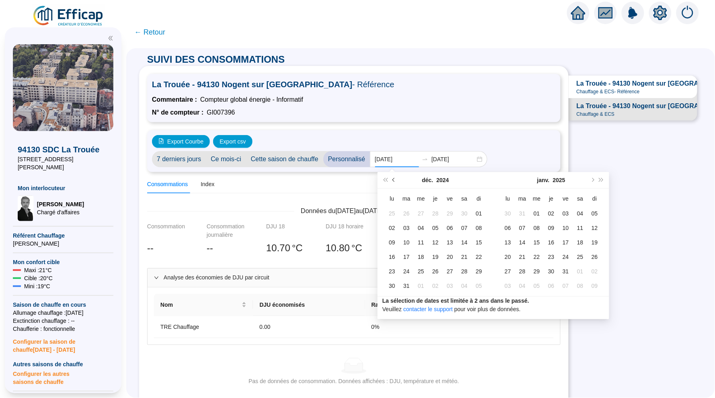
click at [391, 178] on button "Mois précédent (PageUp)" at bounding box center [394, 180] width 9 height 16
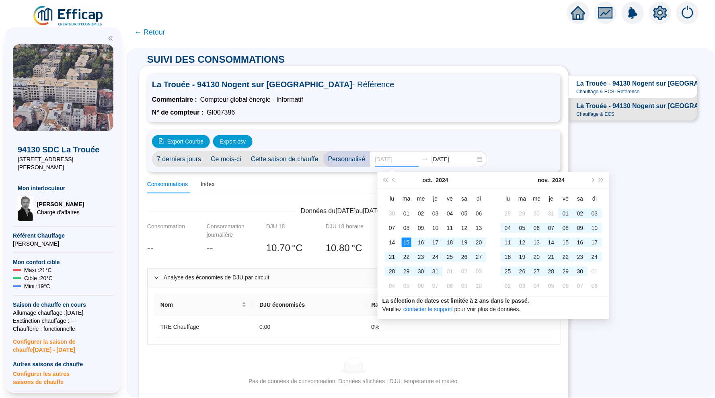
type input "2024-10-15"
click at [405, 242] on div "15" at bounding box center [407, 243] width 10 height 10
click at [593, 181] on button "Mois suivant (PageDown)" at bounding box center [592, 180] width 9 height 16
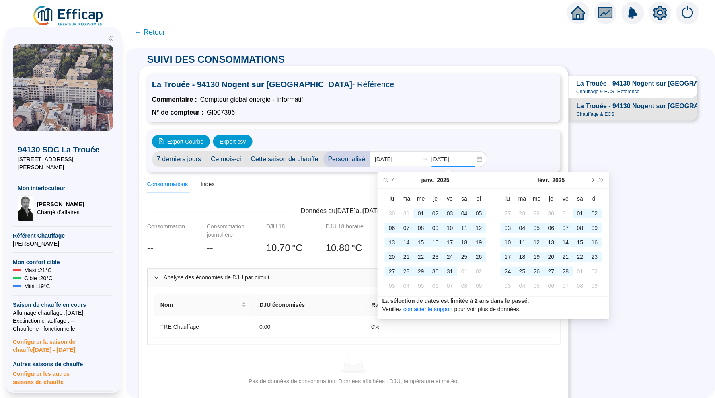
click at [593, 181] on button "Mois suivant (PageDown)" at bounding box center [592, 180] width 9 height 16
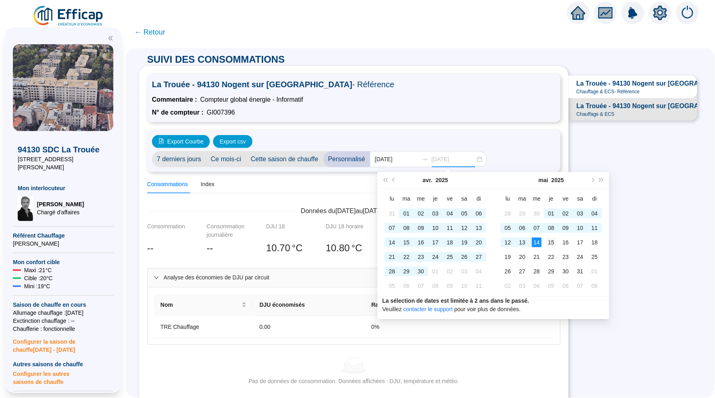
type input "2025-05-15"
click at [547, 242] on div "15" at bounding box center [552, 243] width 10 height 10
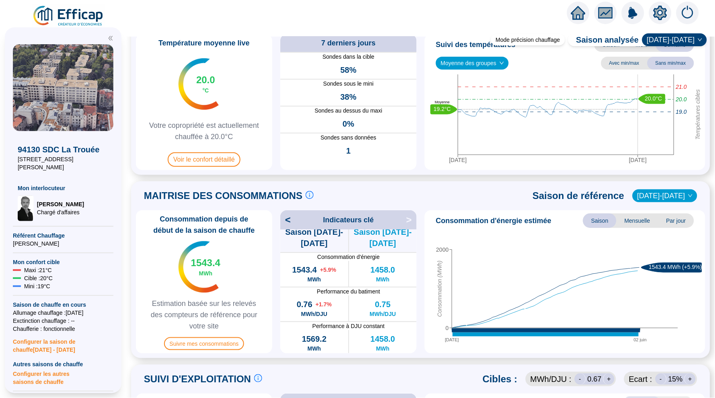
scroll to position [58, 0]
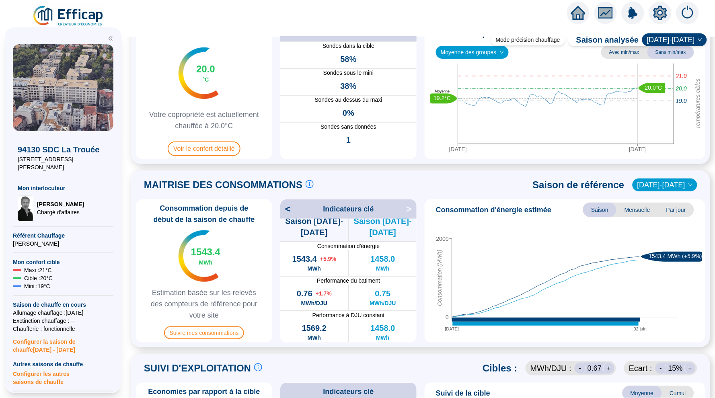
click at [659, 183] on span "[DATE]-[DATE]" at bounding box center [664, 185] width 55 height 12
click at [664, 197] on div "[DATE]-[DATE]" at bounding box center [670, 201] width 42 height 8
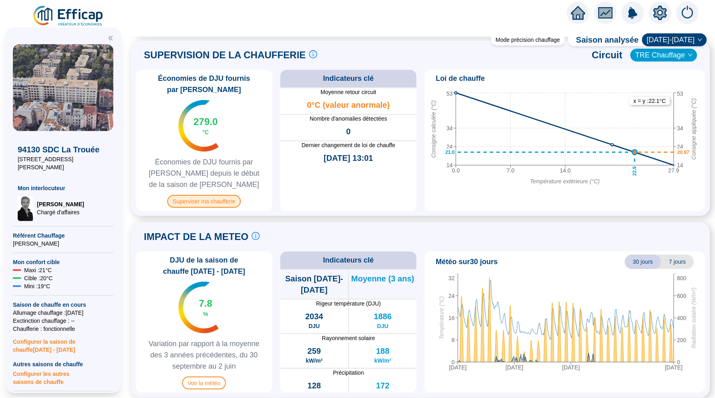
scroll to position [538, 0]
click at [219, 199] on span "Superviser ma chaufferie" at bounding box center [204, 201] width 74 height 13
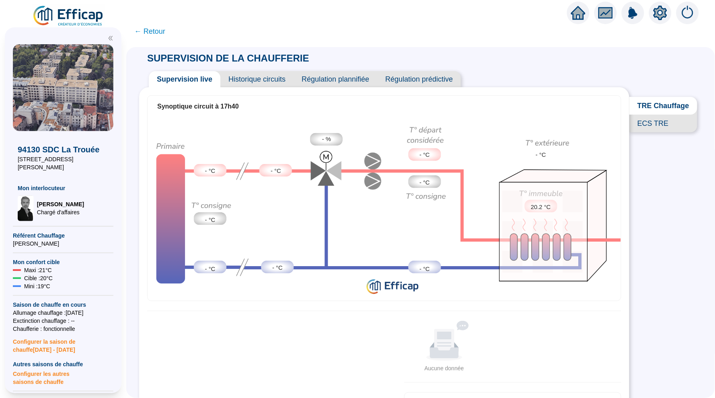
click at [262, 76] on span "Historique circuits" at bounding box center [256, 79] width 73 height 16
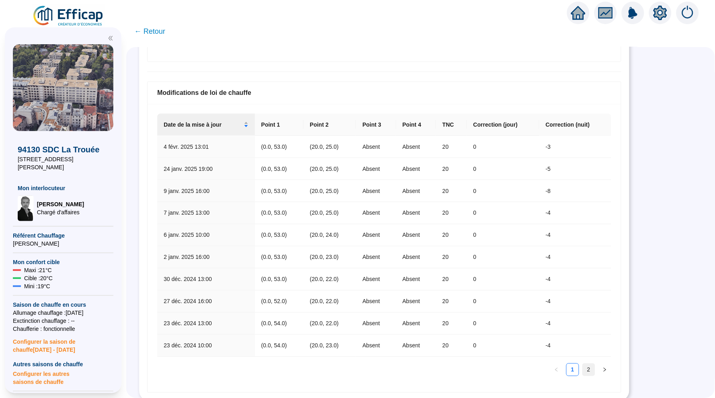
click at [587, 369] on link "2" at bounding box center [589, 370] width 12 height 12
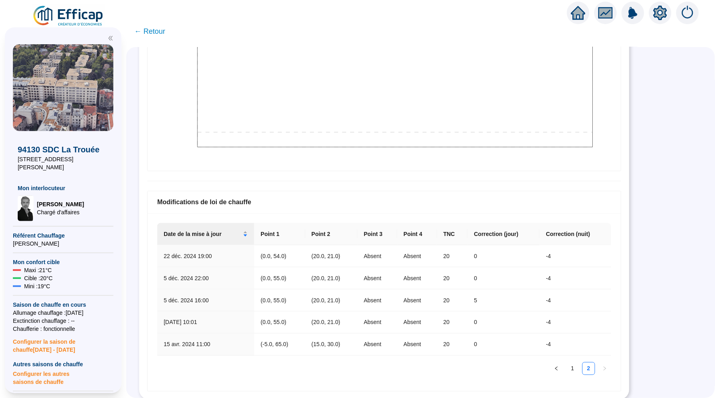
click at [583, 10] on icon "home" at bounding box center [578, 13] width 14 height 14
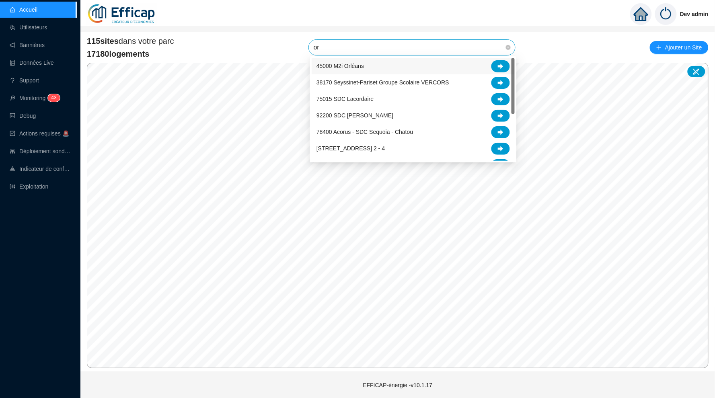
type input "ori"
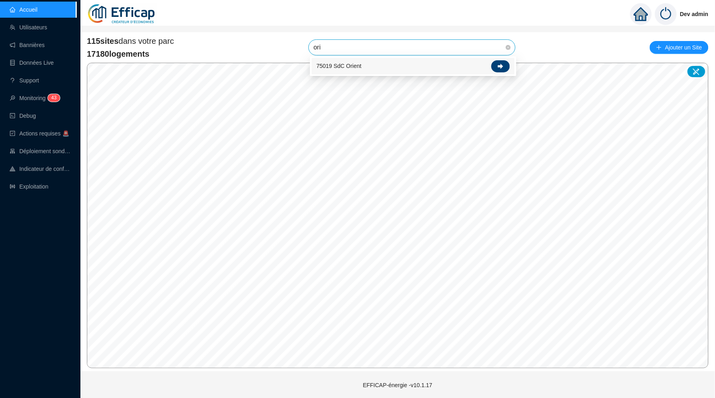
click at [497, 62] on div at bounding box center [500, 66] width 18 height 12
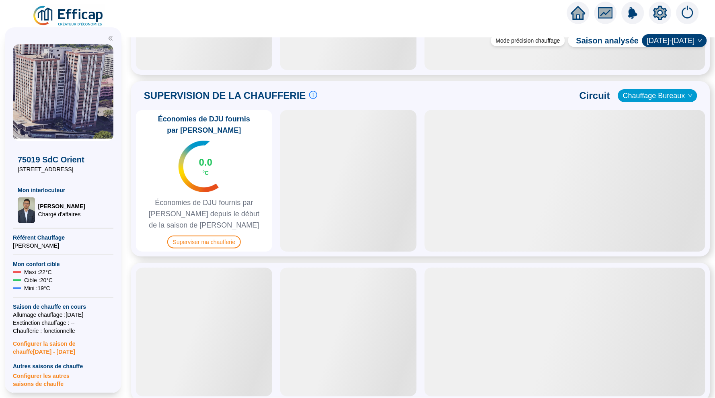
scroll to position [442, 0]
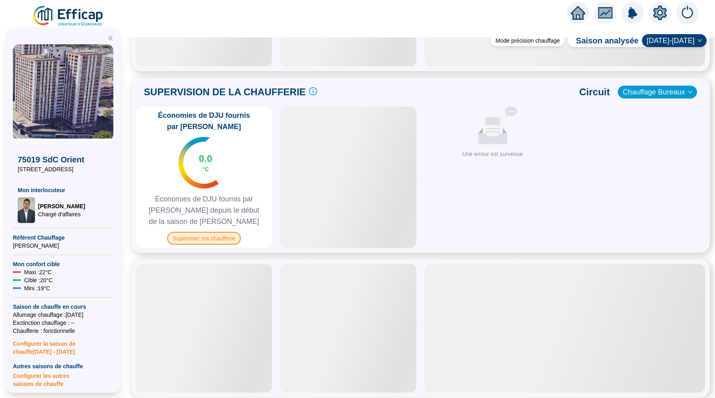
click at [202, 235] on span "Superviser ma chaufferie" at bounding box center [204, 238] width 74 height 13
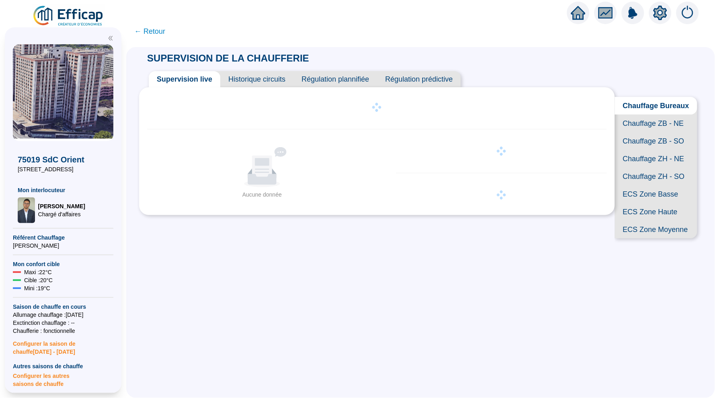
click at [654, 124] on span "Chauffage ZB - NE" at bounding box center [656, 124] width 82 height 18
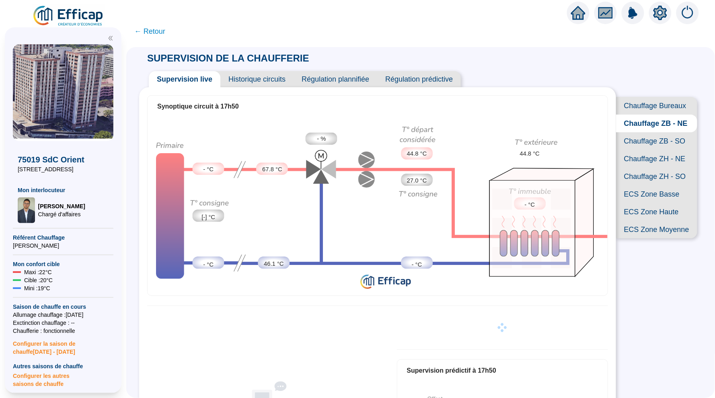
click at [256, 77] on span "Historique circuits" at bounding box center [256, 79] width 73 height 16
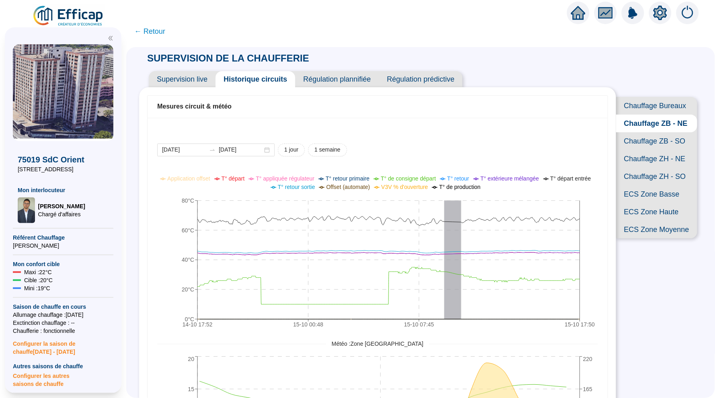
click at [660, 140] on span "Chauffage ZB - SO" at bounding box center [656, 141] width 81 height 18
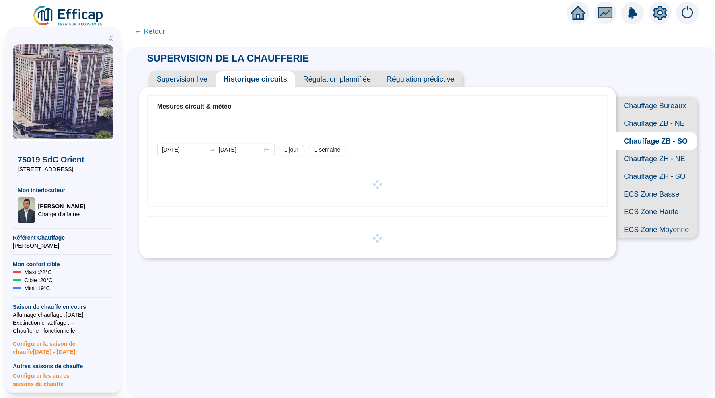
click at [658, 156] on span "Chauffage ZH - NE" at bounding box center [656, 159] width 81 height 18
click at [156, 30] on span "← Retour" at bounding box center [149, 31] width 31 height 11
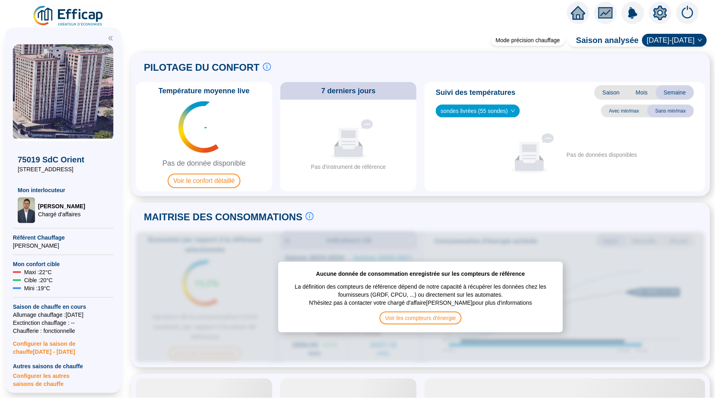
click at [577, 16] on icon "home" at bounding box center [578, 13] width 14 height 14
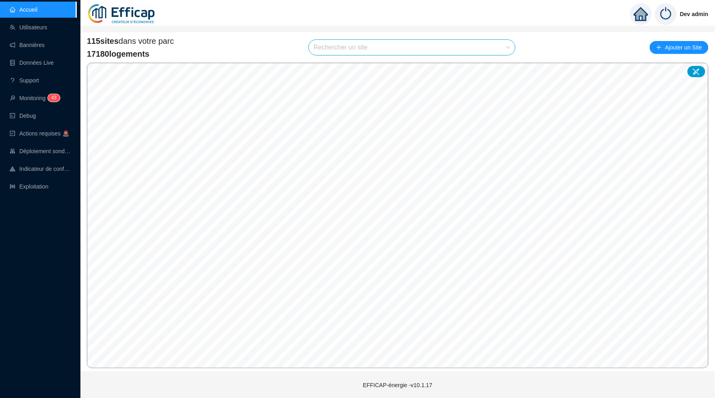
click at [345, 42] on input "search" at bounding box center [408, 47] width 189 height 15
type input "p"
type input "occident"
drag, startPoint x: 345, startPoint y: 42, endPoint x: 497, endPoint y: 64, distance: 153.6
click at [497, 64] on div at bounding box center [500, 66] width 18 height 12
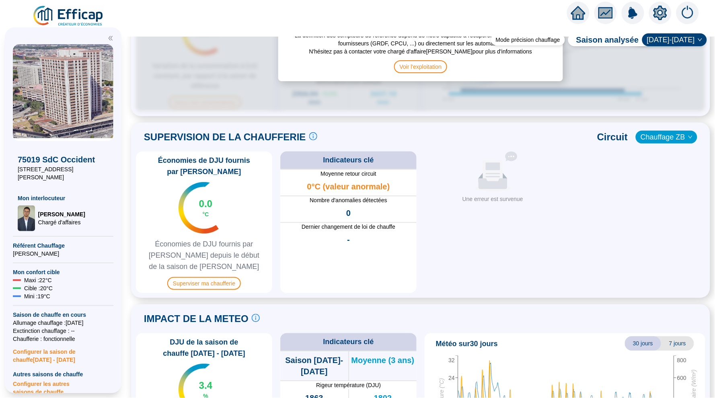
scroll to position [521, 0]
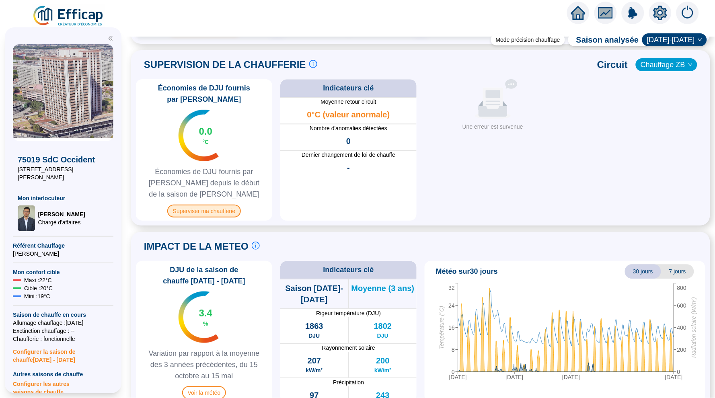
click at [215, 213] on span "Superviser ma chaufferie" at bounding box center [204, 211] width 74 height 13
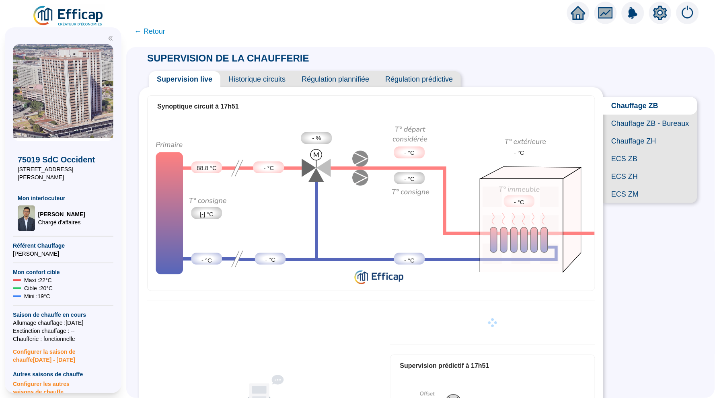
click at [642, 119] on span "Chauffage ZB - Bureaux" at bounding box center [650, 124] width 94 height 18
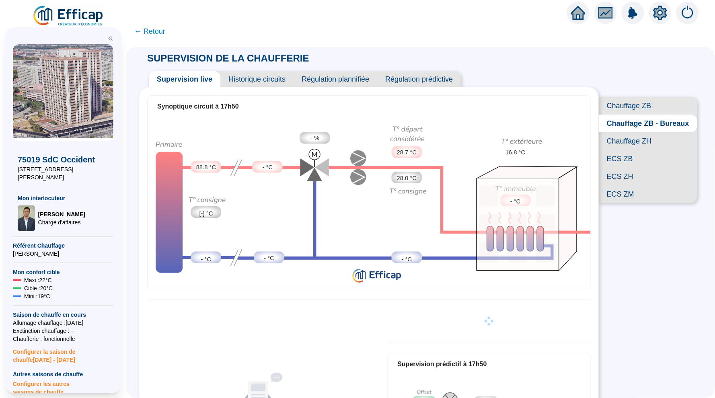
click at [277, 79] on span "Historique circuits" at bounding box center [256, 79] width 73 height 16
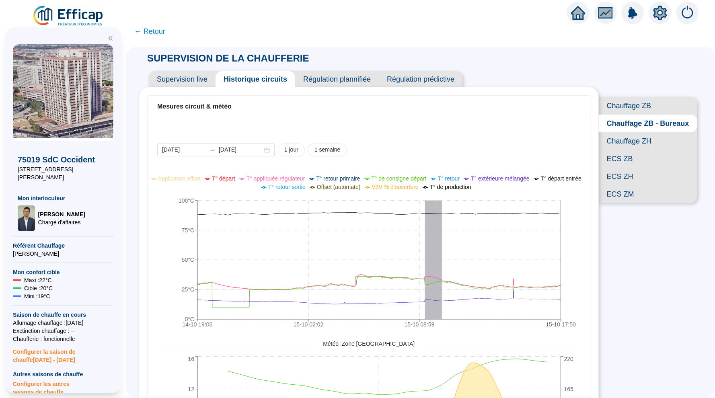
click at [619, 140] on span "Chauffage ZH" at bounding box center [648, 141] width 99 height 18
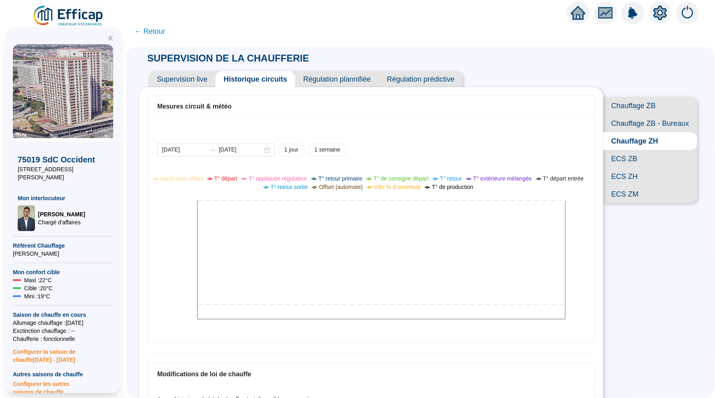
click at [640, 92] on div "Chauffage ZB Chauffage ZB - Bureaux Chauffage ZH ECS ZB ECS ZH ECS ZM" at bounding box center [652, 139] width 99 height 148
click at [631, 108] on span "Chauffage ZB" at bounding box center [650, 106] width 94 height 18
click at [328, 145] on button "1 semaine" at bounding box center [327, 150] width 39 height 13
type input "[DATE]"
click at [637, 117] on span "Chauffage ZB - Bureaux" at bounding box center [650, 124] width 94 height 18
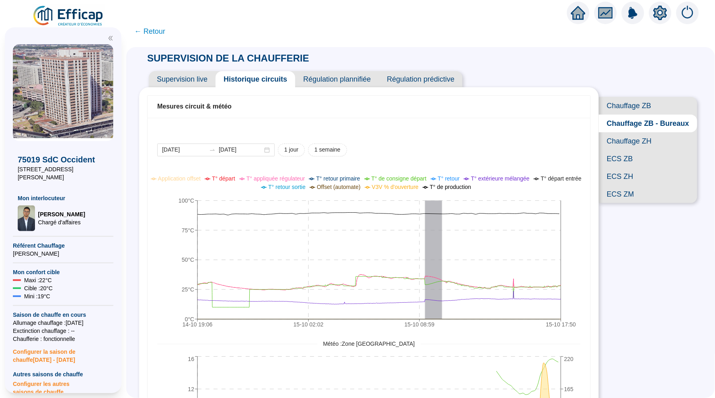
click at [629, 139] on span "Chauffage ZH" at bounding box center [648, 141] width 99 height 18
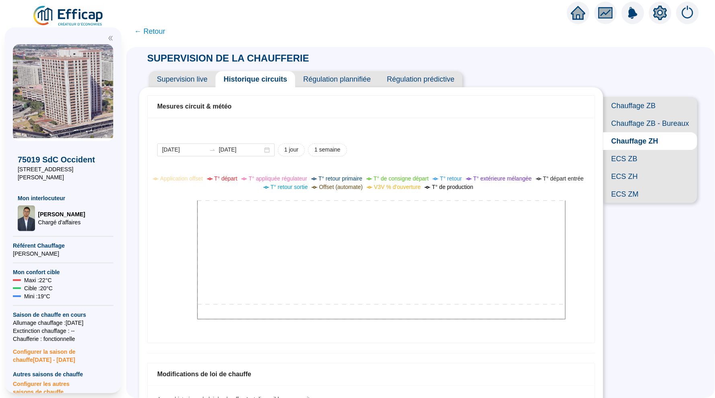
click at [581, 10] on icon "home" at bounding box center [578, 13] width 14 height 14
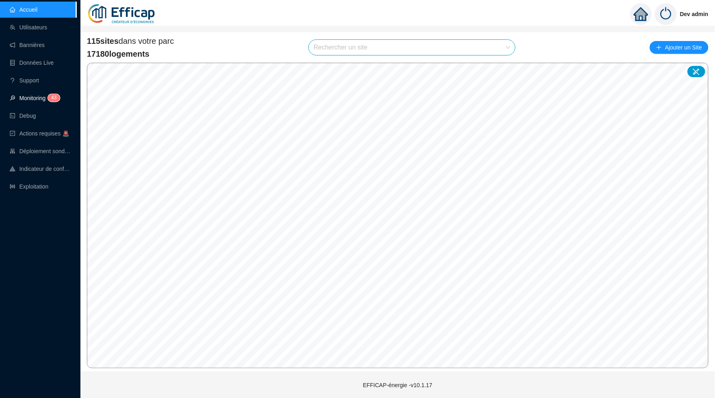
click at [41, 100] on link "Monitoring 4 3" at bounding box center [34, 98] width 48 height 6
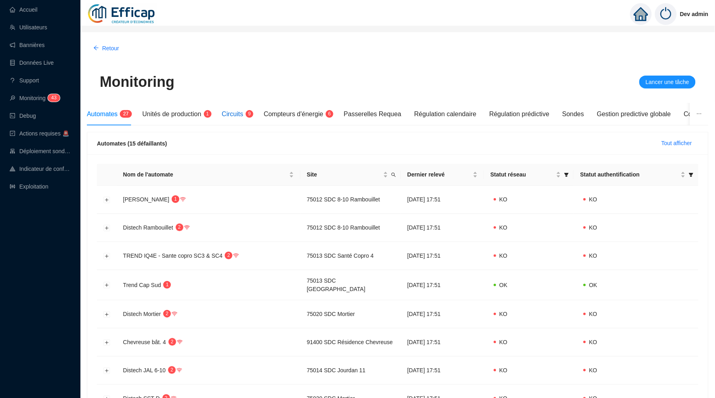
click at [251, 112] on span "9" at bounding box center [249, 114] width 3 height 6
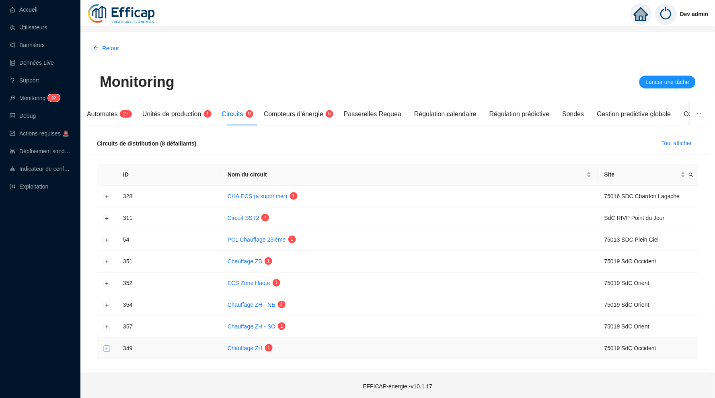
click at [108, 345] on button "Développer la ligne" at bounding box center [107, 348] width 6 height 6
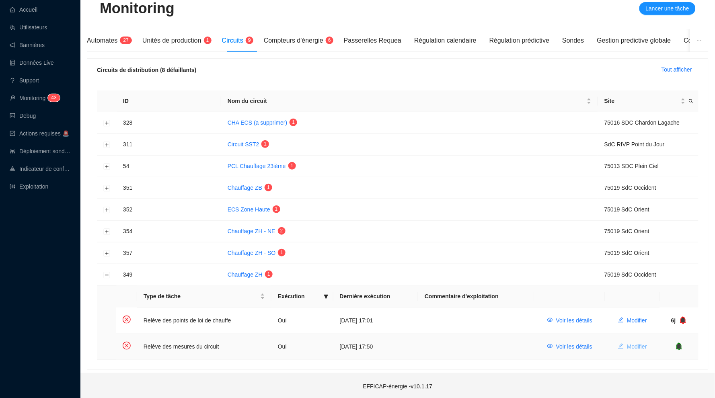
scroll to position [73, 0]
click at [582, 344] on span "Voir les détails" at bounding box center [574, 347] width 36 height 8
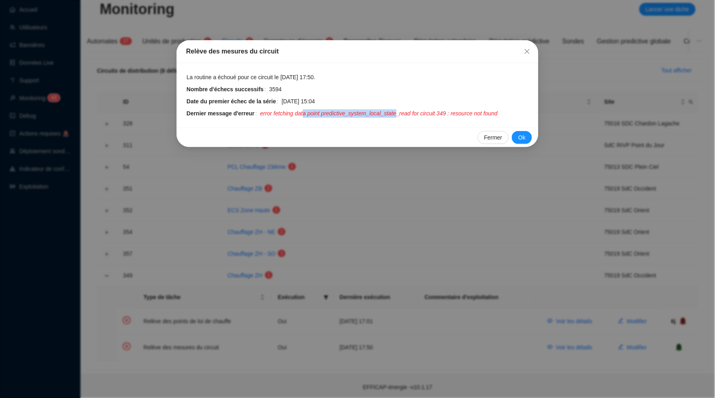
drag, startPoint x: 311, startPoint y: 115, endPoint x: 407, endPoint y: 115, distance: 95.7
click at [407, 115] on span "error fetching data point predictive_system_local_state_read for circuit 349 : …" at bounding box center [379, 113] width 238 height 8
click at [528, 49] on icon "close" at bounding box center [527, 51] width 6 height 6
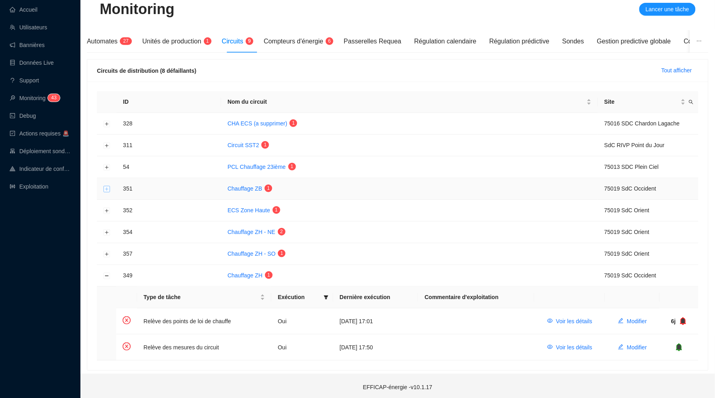
click at [108, 187] on button "Développer la ligne" at bounding box center [107, 189] width 6 height 6
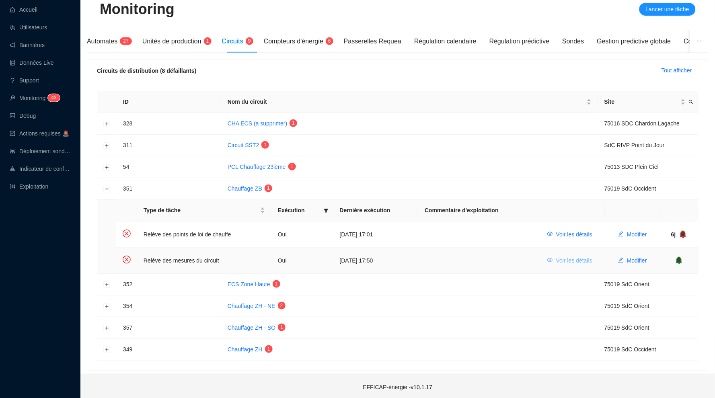
click at [574, 260] on span "Voir les détails" at bounding box center [574, 261] width 36 height 8
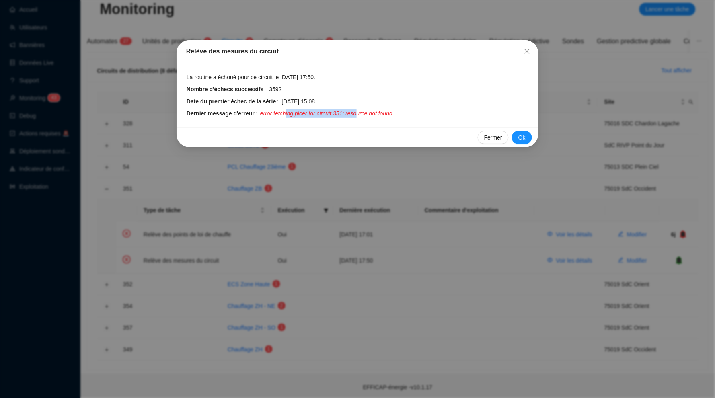
drag, startPoint x: 291, startPoint y: 111, endPoint x: 366, endPoint y: 111, distance: 75.6
click at [366, 111] on span "error fetching plcer for circuit 351: resource not found" at bounding box center [326, 113] width 132 height 8
click at [524, 49] on icon "close" at bounding box center [527, 51] width 6 height 6
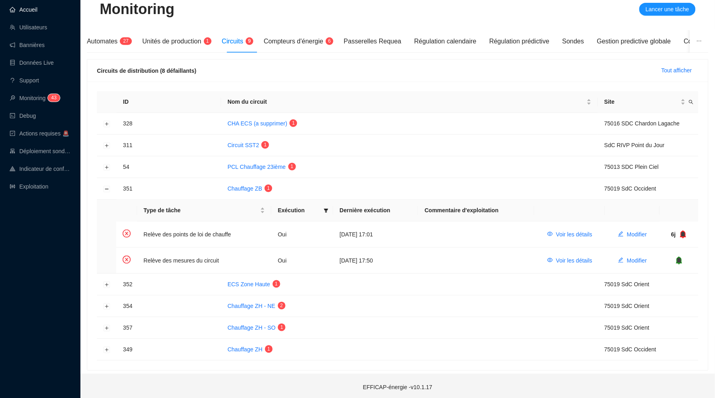
click at [37, 6] on link "Accueil" at bounding box center [24, 9] width 28 height 6
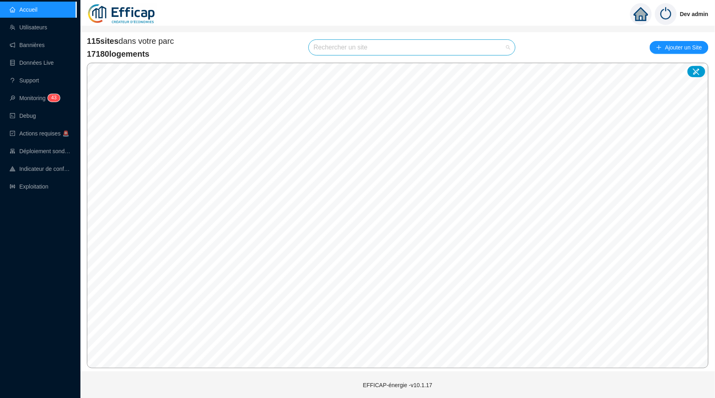
click at [331, 44] on input "search" at bounding box center [408, 47] width 189 height 15
type input "t"
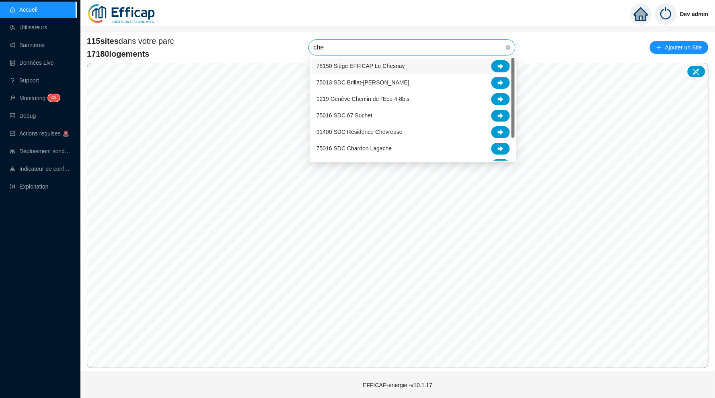
type input "chev"
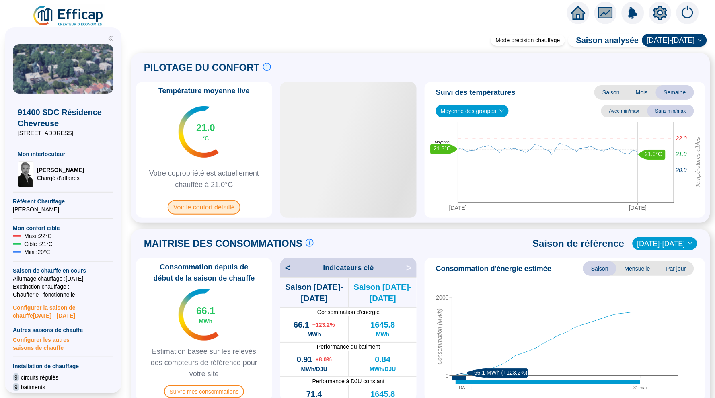
click at [220, 208] on span "Voir le confort détaillé" at bounding box center [204, 207] width 73 height 14
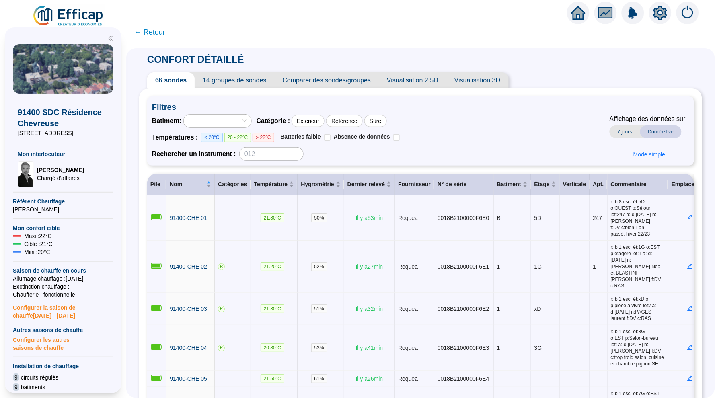
click at [245, 85] on span "14 groupes de sondes" at bounding box center [235, 80] width 80 height 16
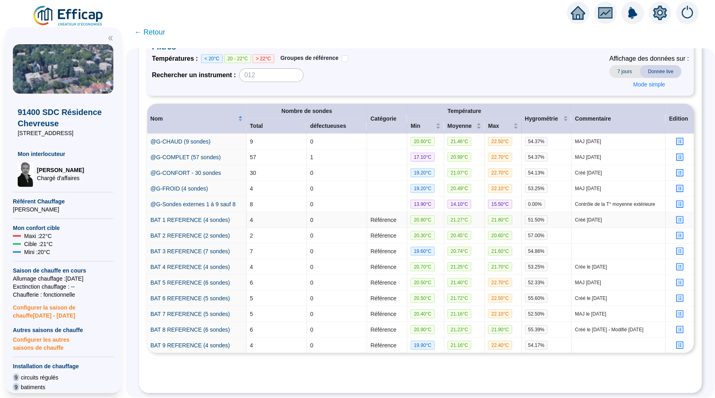
scroll to position [104, 0]
click at [202, 265] on link "BAT 4 REFERENCE (4 sondes)" at bounding box center [190, 267] width 80 height 6
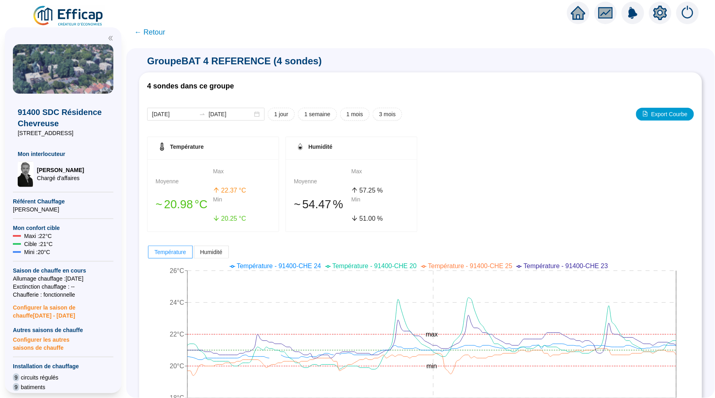
click at [164, 34] on span "← Retour" at bounding box center [149, 32] width 31 height 11
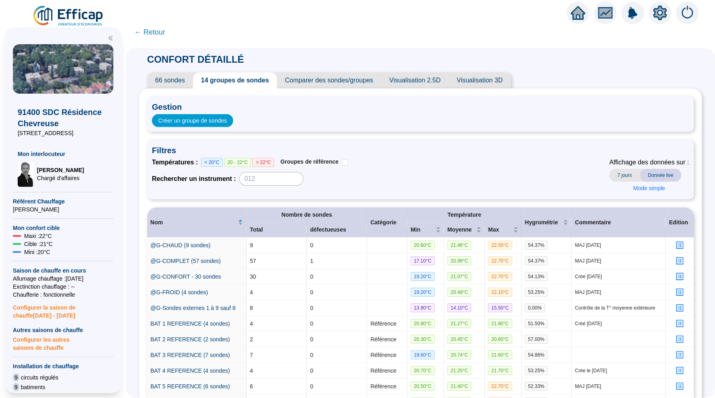
click at [150, 27] on span "← Retour" at bounding box center [149, 32] width 31 height 11
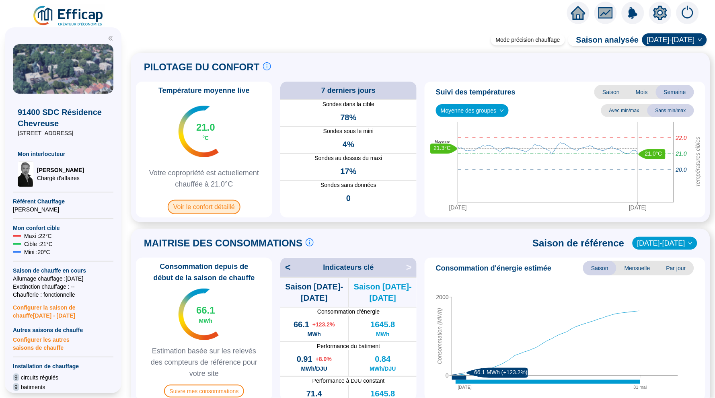
click at [216, 206] on span "Voir le confort détaillé" at bounding box center [204, 207] width 73 height 14
